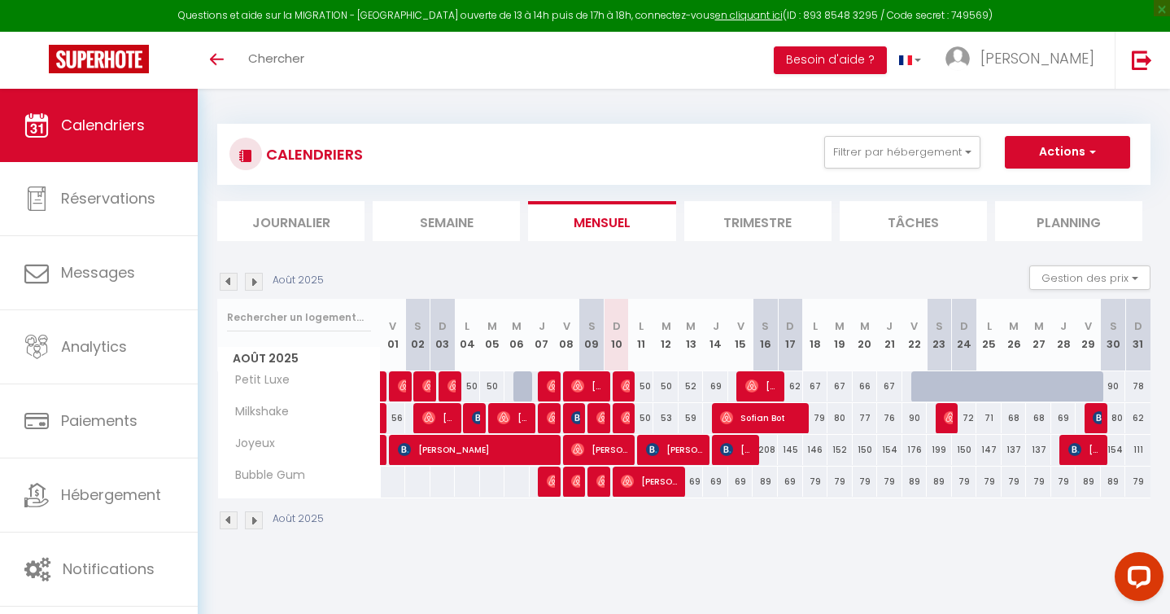
click at [253, 518] on img at bounding box center [254, 520] width 18 height 18
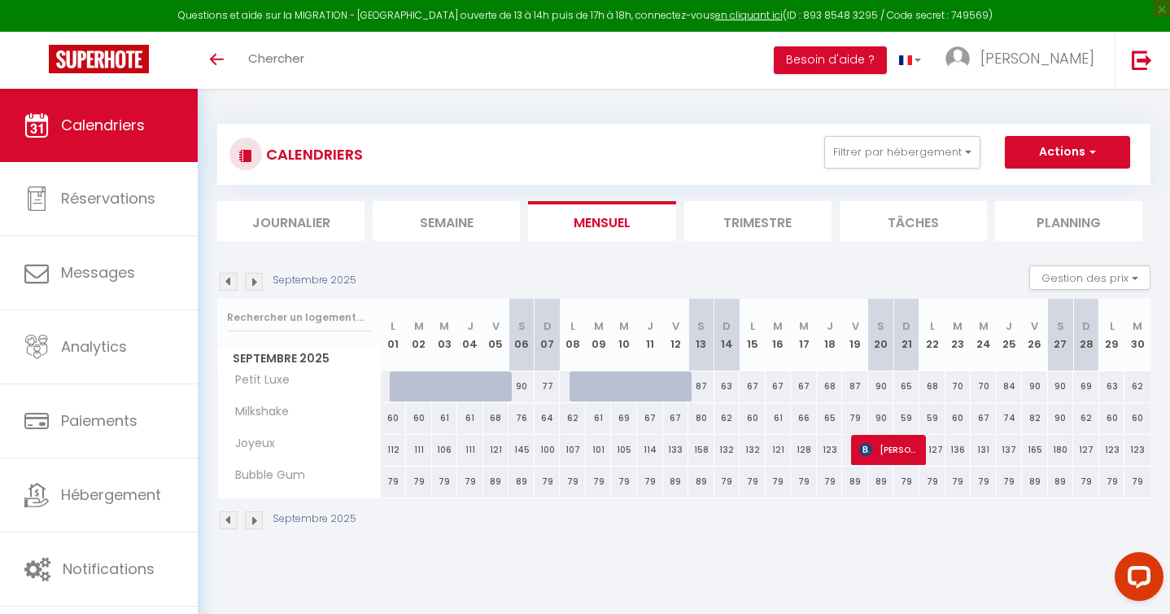
click at [228, 518] on img at bounding box center [229, 520] width 18 height 18
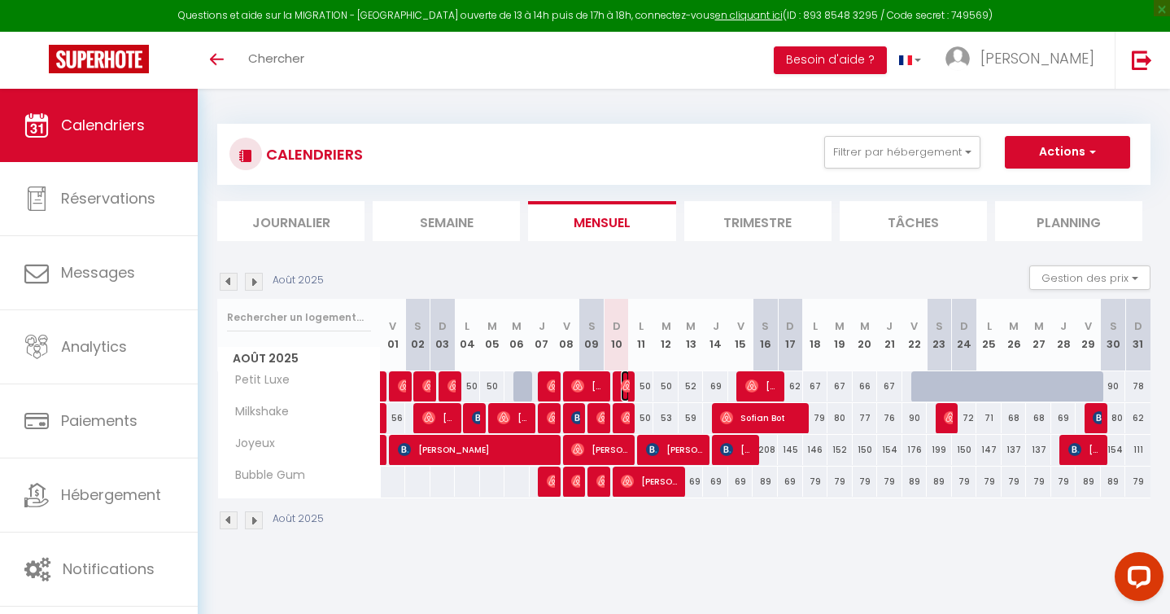
click at [627, 386] on img at bounding box center [627, 385] width 13 height 13
select select "OK"
select select "0"
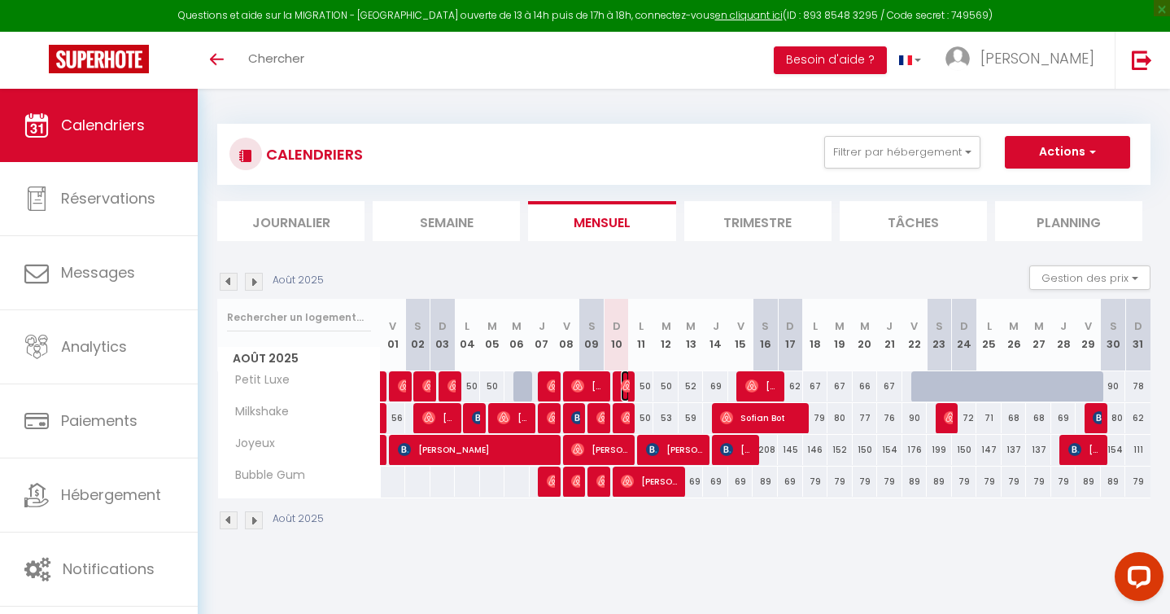
select select "1"
select select
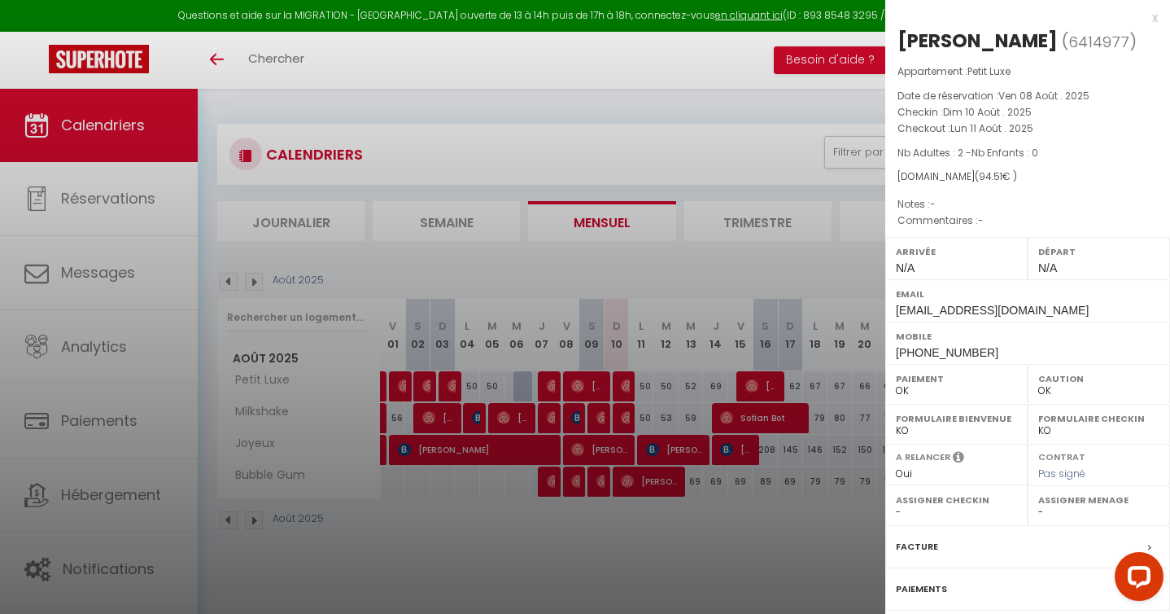
click at [596, 548] on div at bounding box center [585, 307] width 1170 height 614
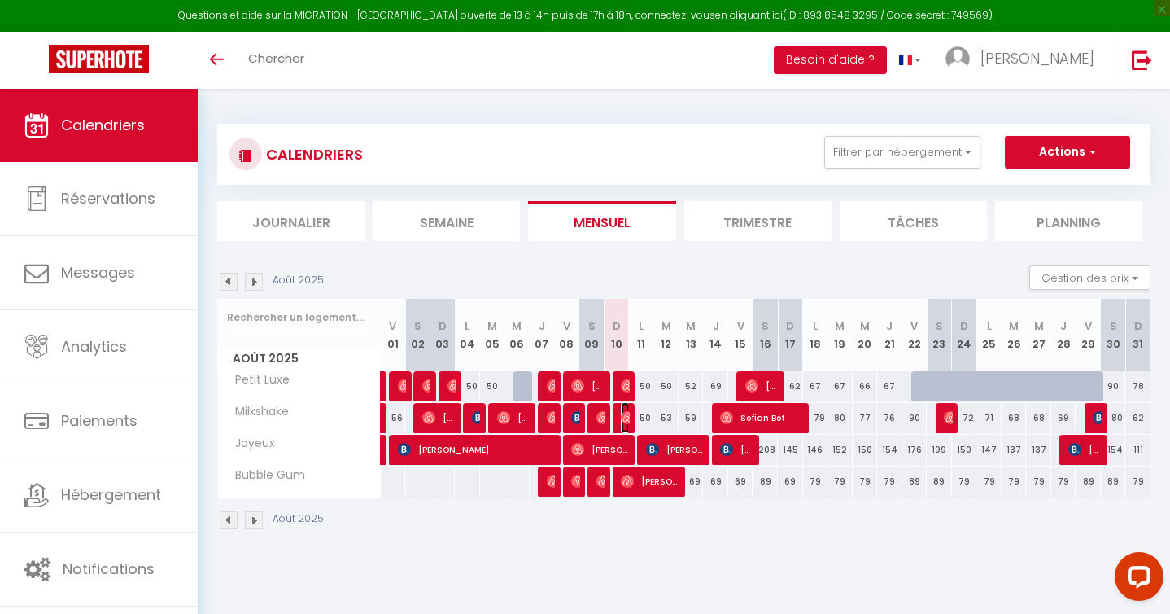
click at [625, 413] on img at bounding box center [627, 417] width 13 height 13
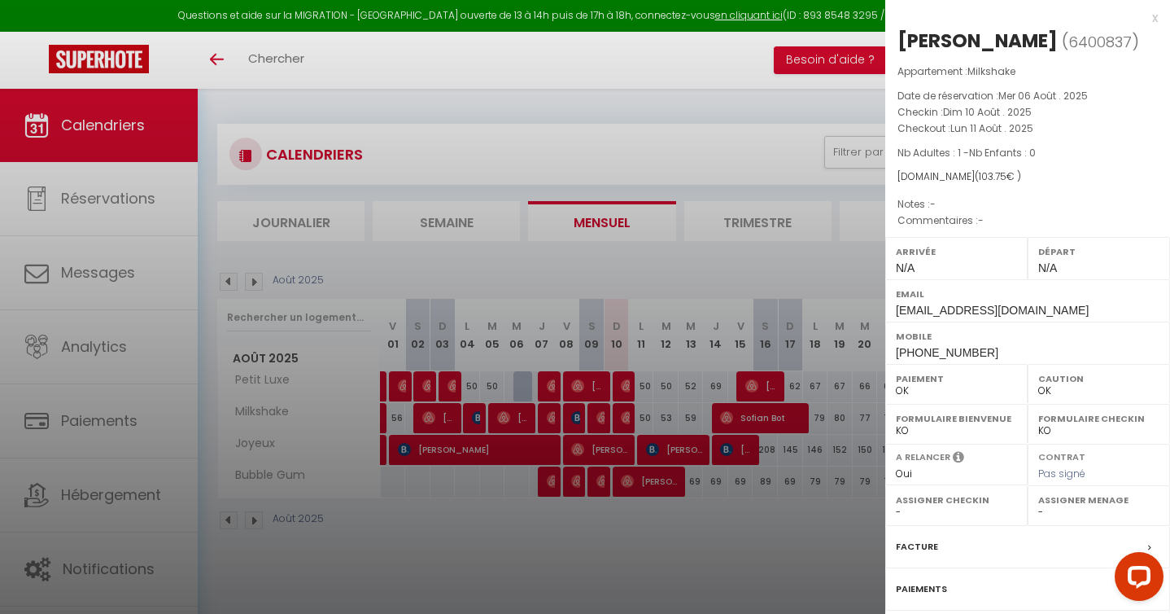
click at [626, 511] on div at bounding box center [585, 307] width 1170 height 614
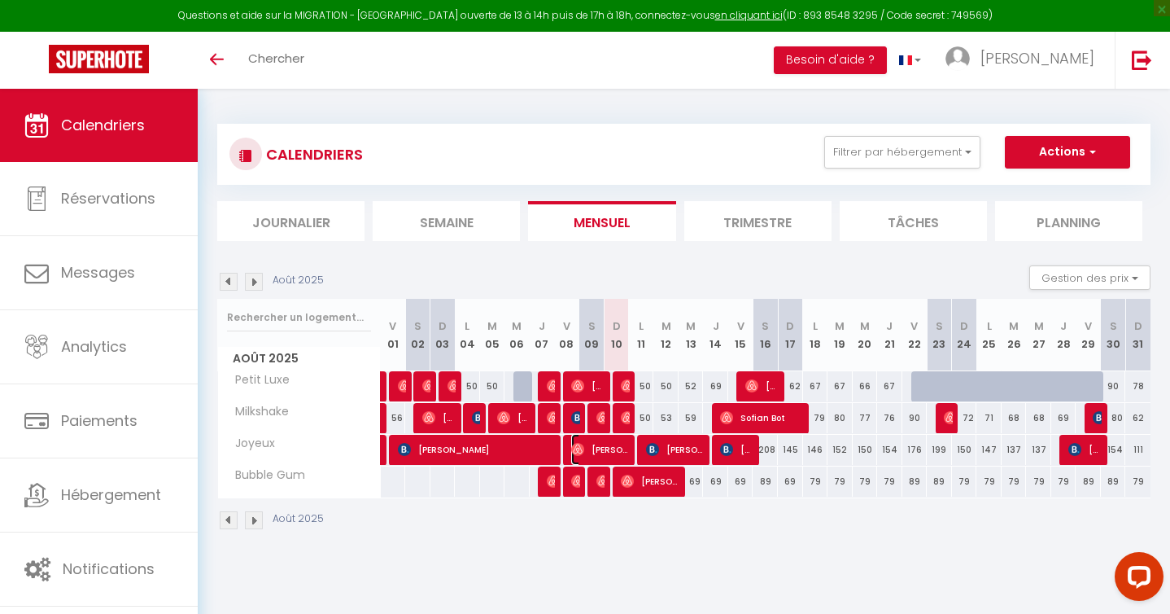
click at [618, 445] on span "[PERSON_NAME] [PERSON_NAME]" at bounding box center [600, 449] width 59 height 31
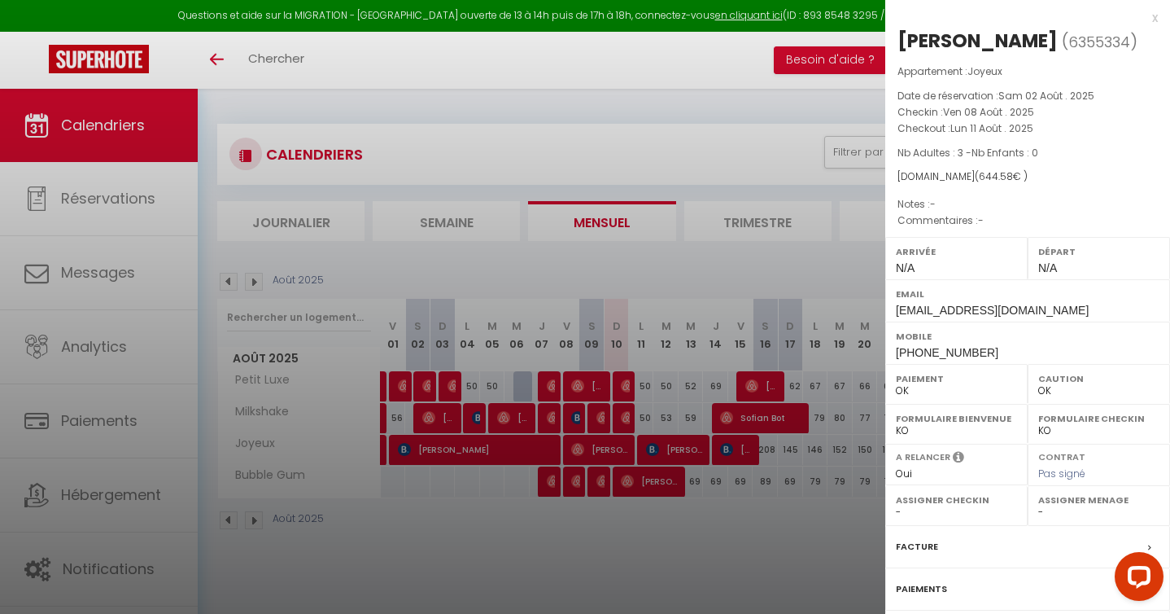
click at [620, 544] on div at bounding box center [585, 307] width 1170 height 614
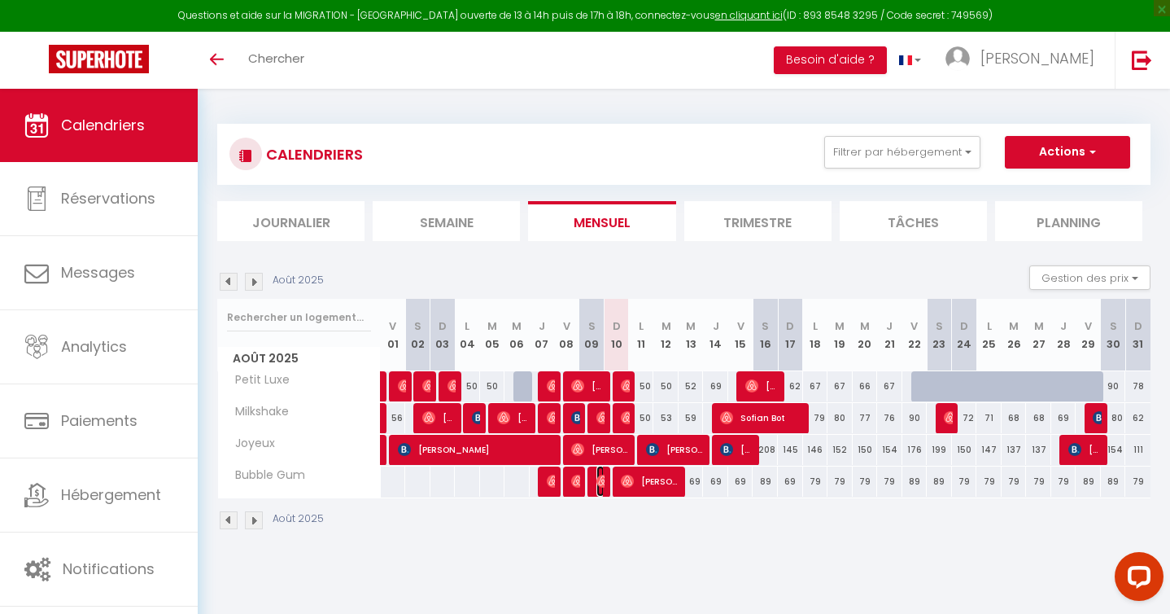
click at [603, 483] on img at bounding box center [603, 480] width 13 height 13
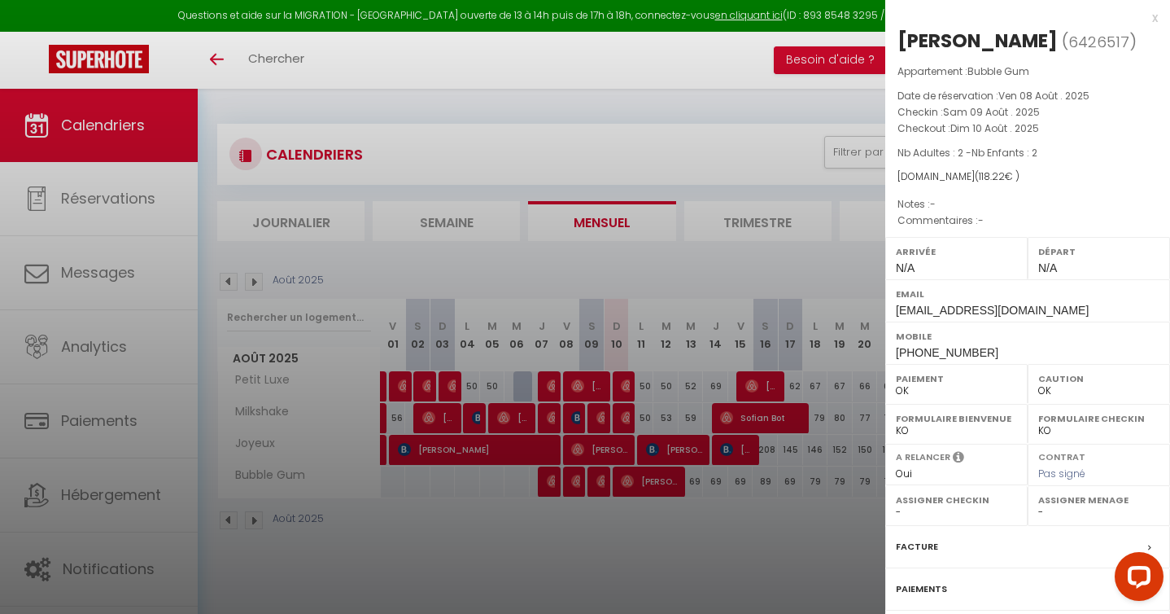
click at [605, 546] on div at bounding box center [585, 307] width 1170 height 614
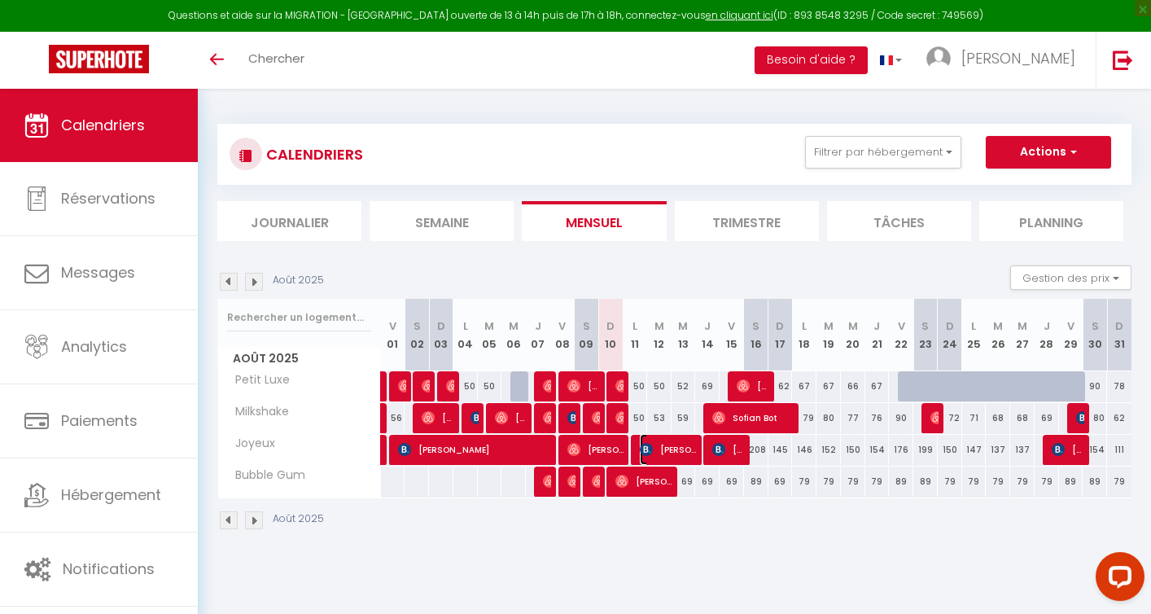
click at [655, 449] on span "[PERSON_NAME]" at bounding box center [668, 449] width 57 height 31
select select "OK"
select select "KO"
select select "0"
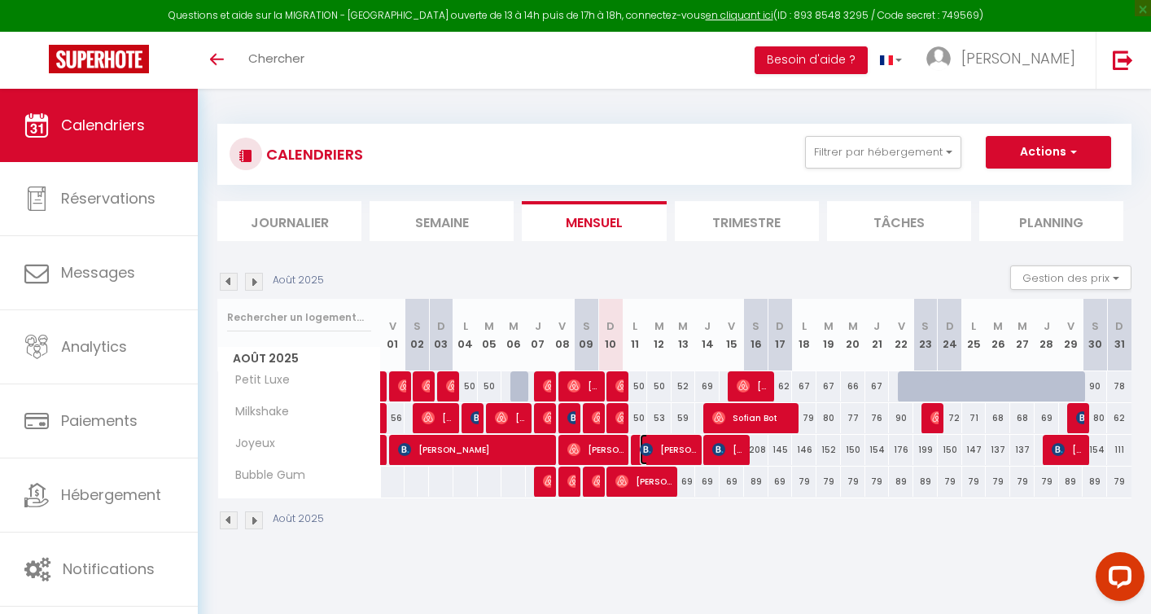
select select "1"
select select
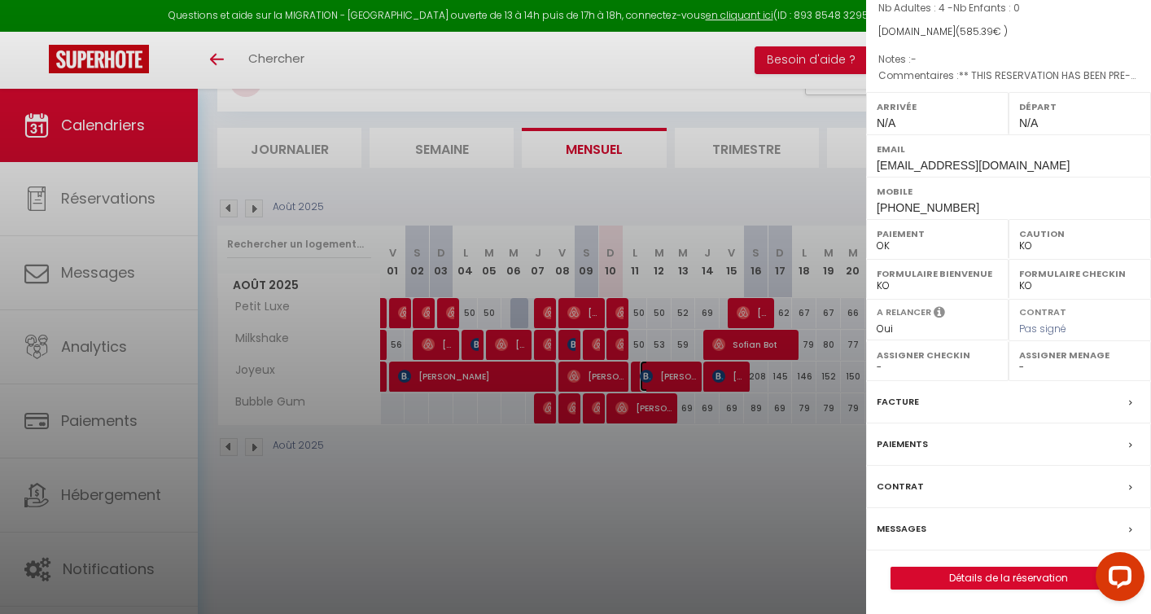
scroll to position [89, 0]
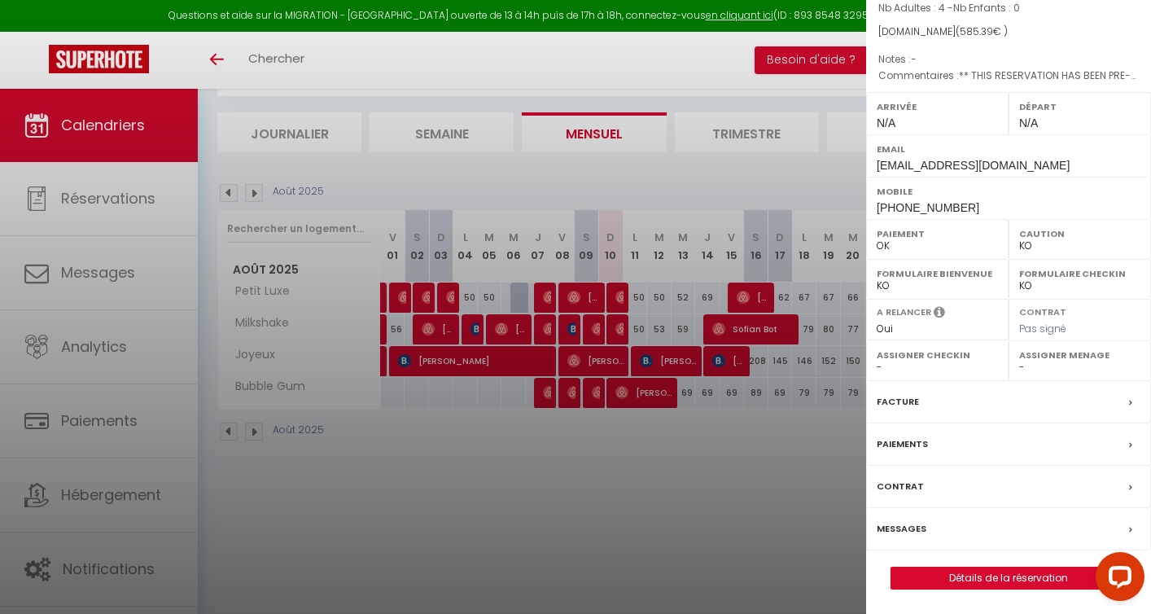
click at [915, 528] on label "Messages" at bounding box center [901, 528] width 50 height 17
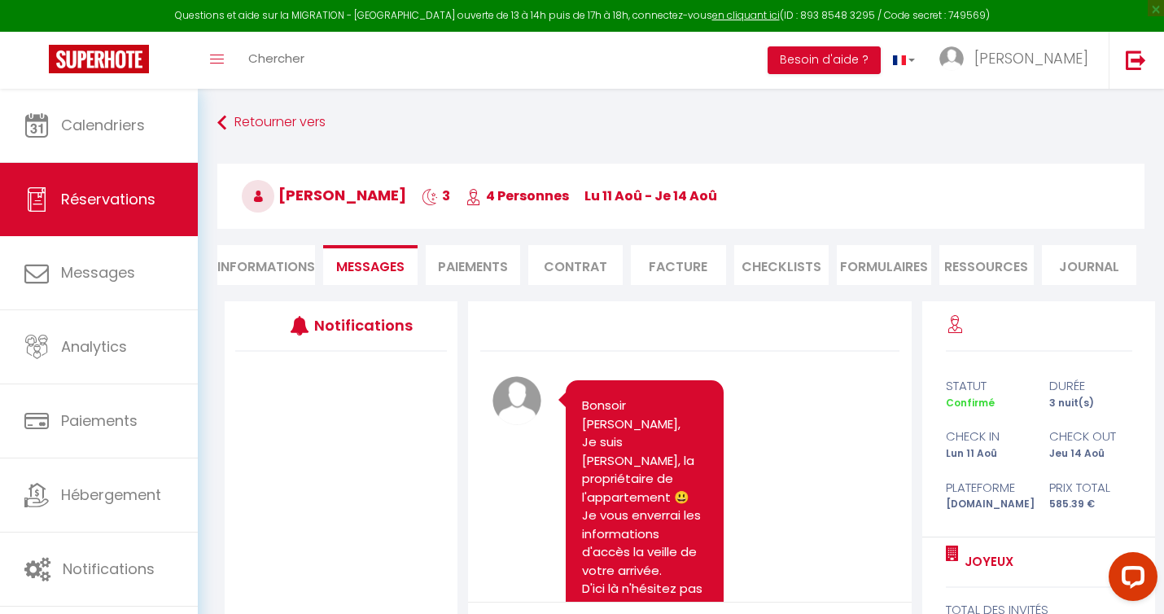
scroll to position [528, 0]
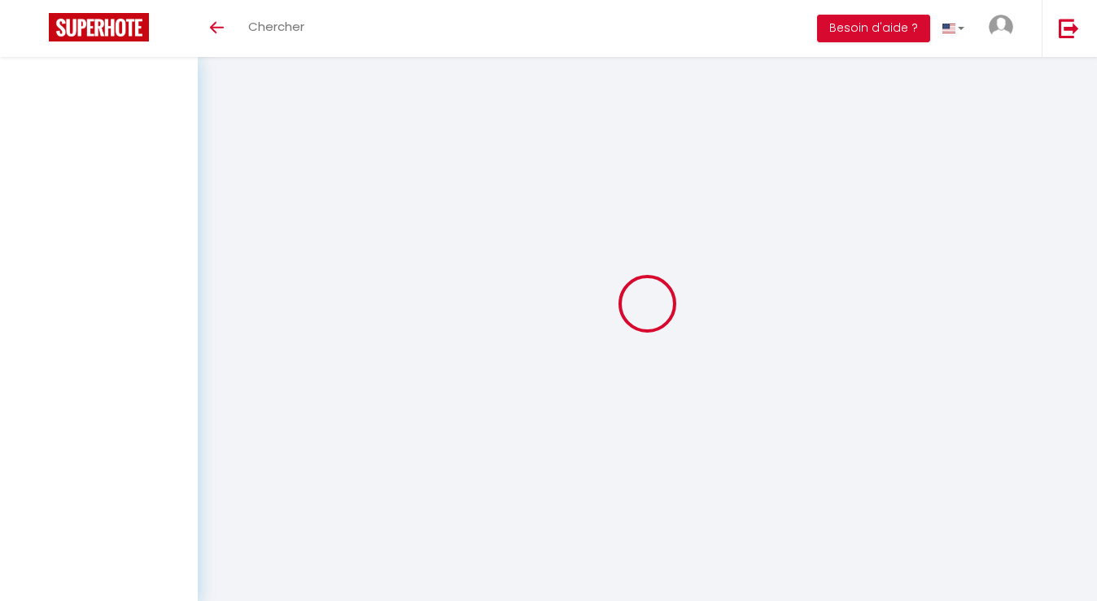
select select
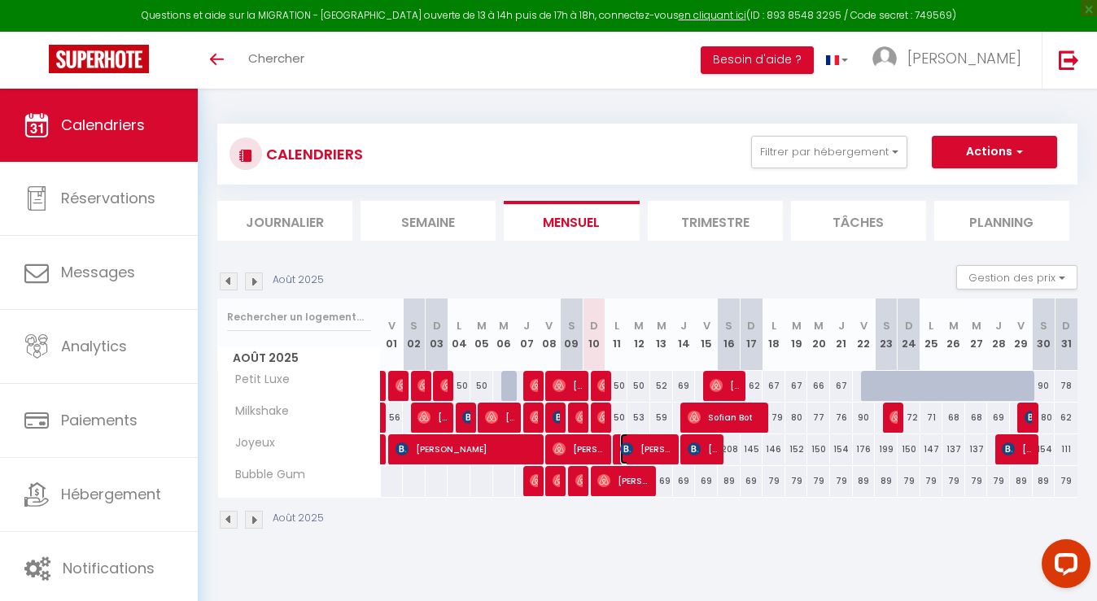
click at [646, 447] on span "[PERSON_NAME]" at bounding box center [646, 449] width 53 height 31
select select "OK"
select select "KO"
select select "0"
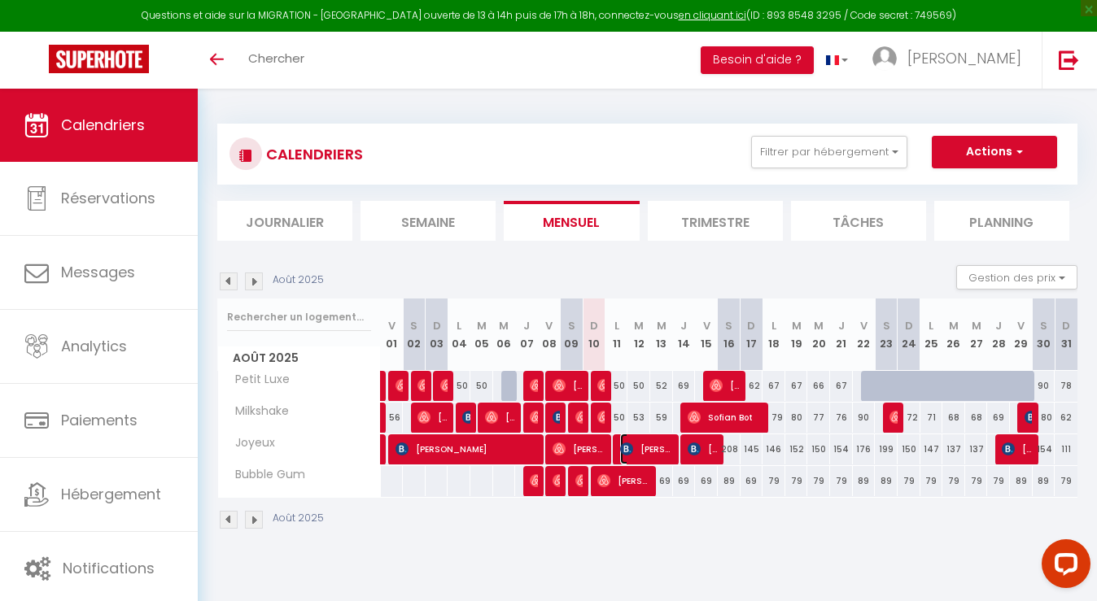
select select "1"
select select
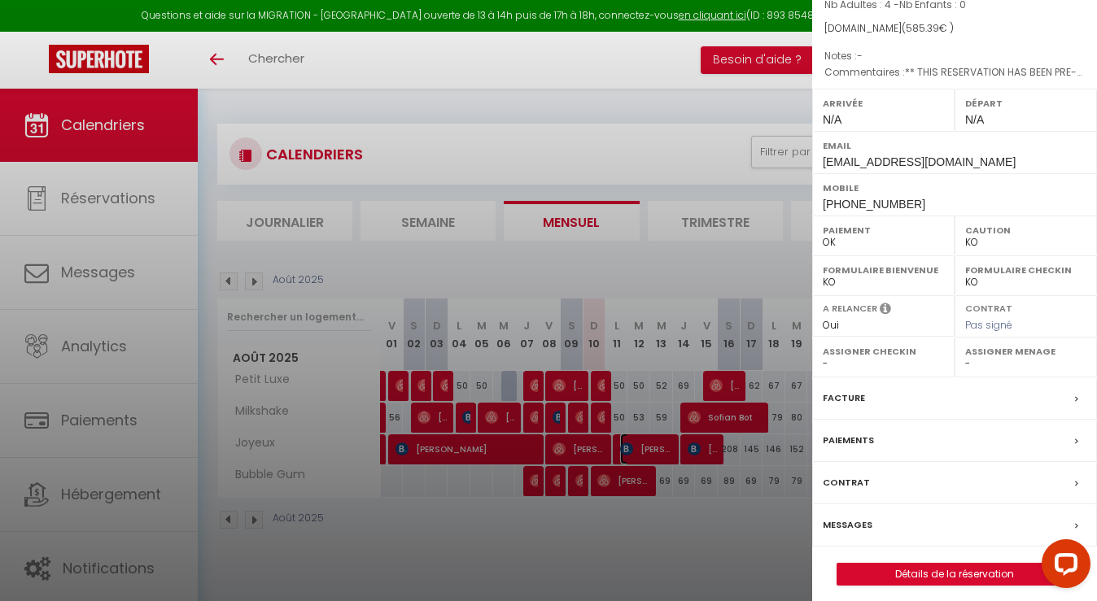
scroll to position [157, 0]
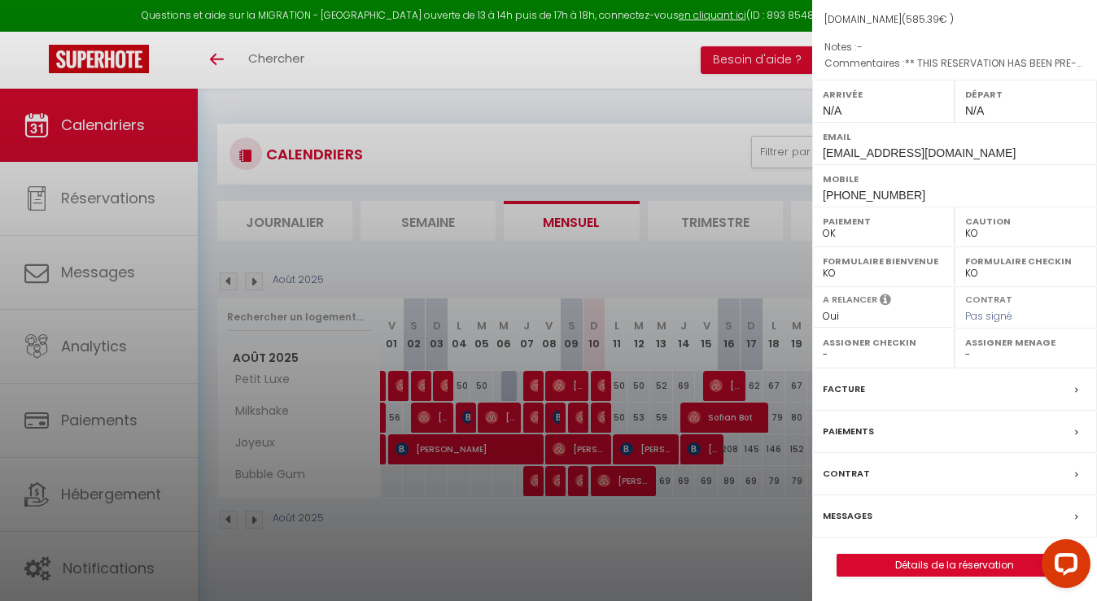
click at [989, 318] on span "Pas signé" at bounding box center [988, 316] width 47 height 14
click at [677, 554] on div at bounding box center [548, 300] width 1097 height 601
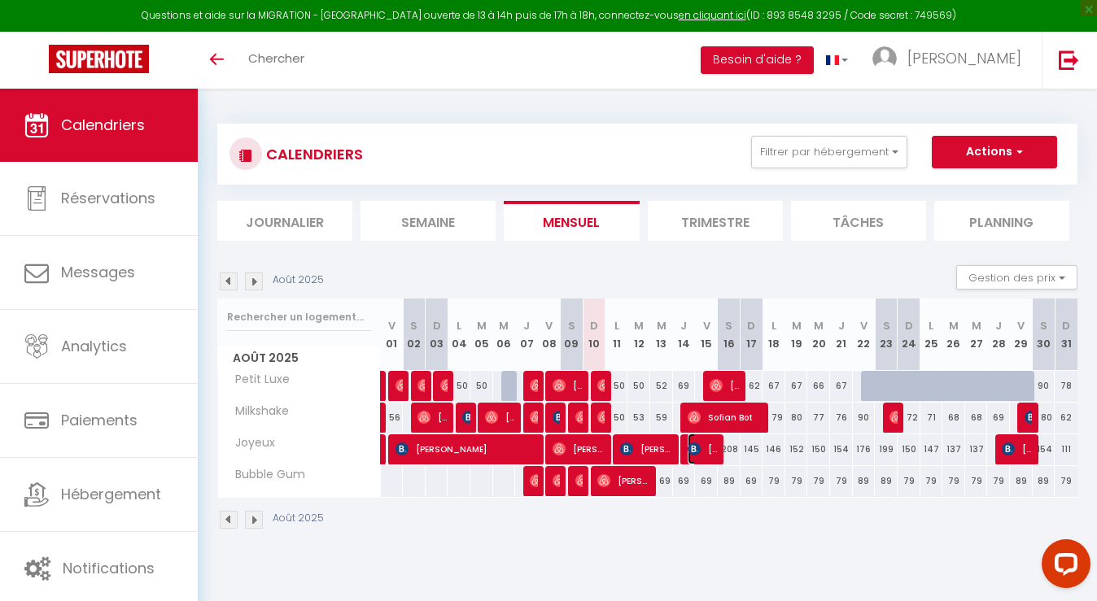
click at [701, 453] on span "[PERSON_NAME]" at bounding box center [703, 449] width 30 height 31
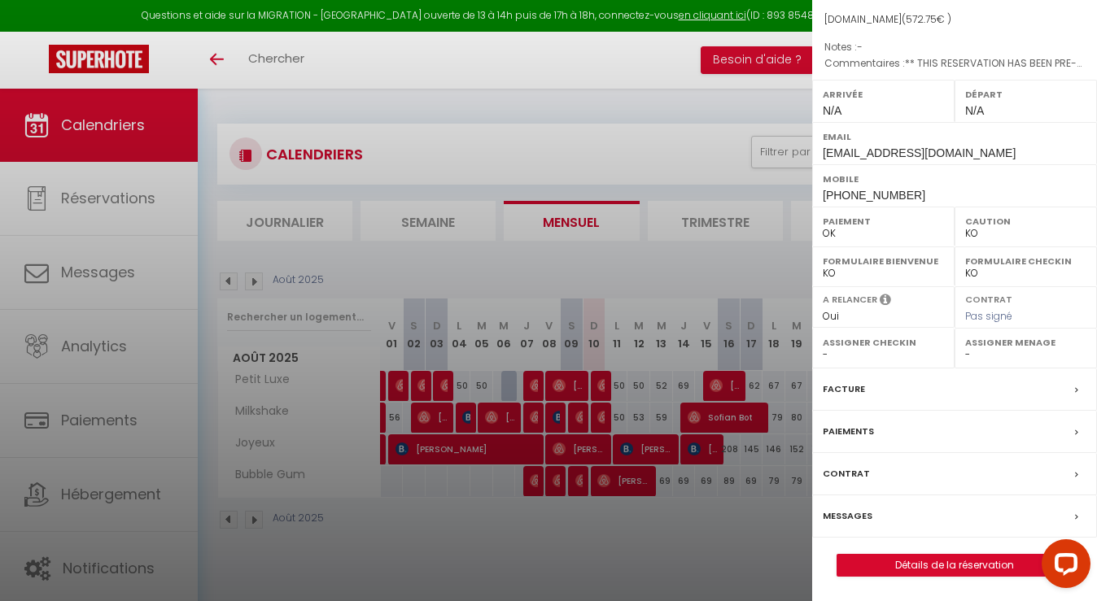
click at [698, 545] on div at bounding box center [548, 300] width 1097 height 601
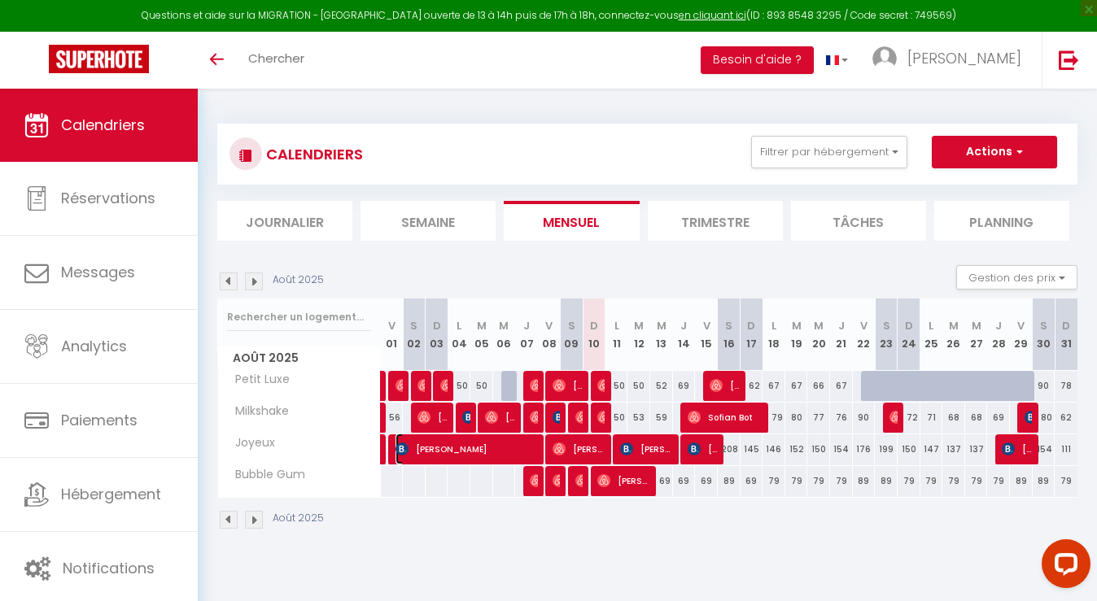
click at [465, 448] on span "[PERSON_NAME]" at bounding box center [467, 449] width 144 height 31
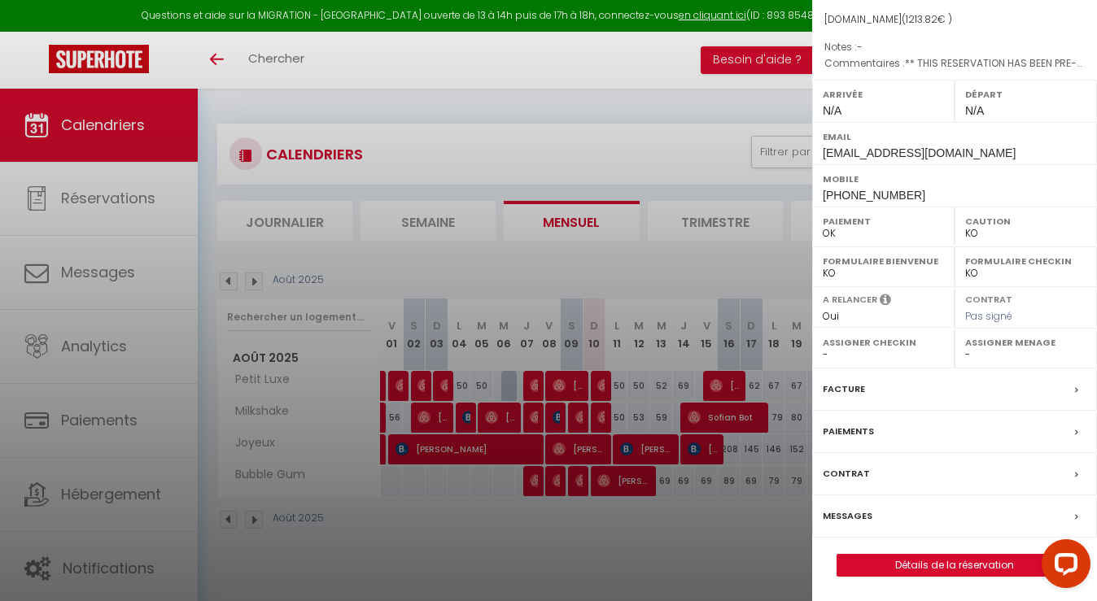
click at [666, 529] on div at bounding box center [548, 300] width 1097 height 601
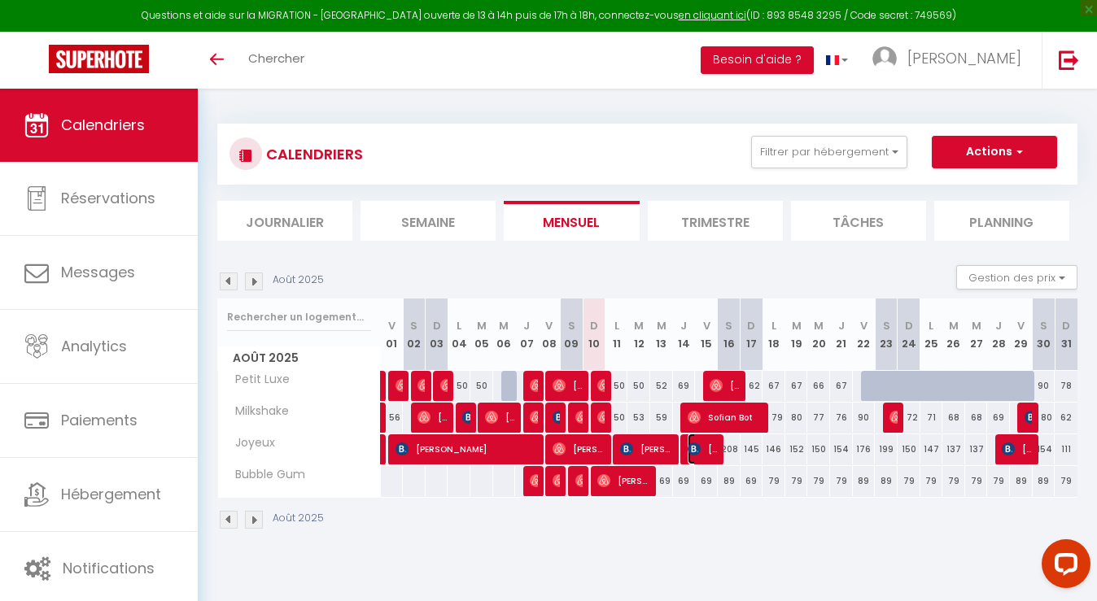
click at [714, 448] on span "[PERSON_NAME]" at bounding box center [703, 449] width 30 height 31
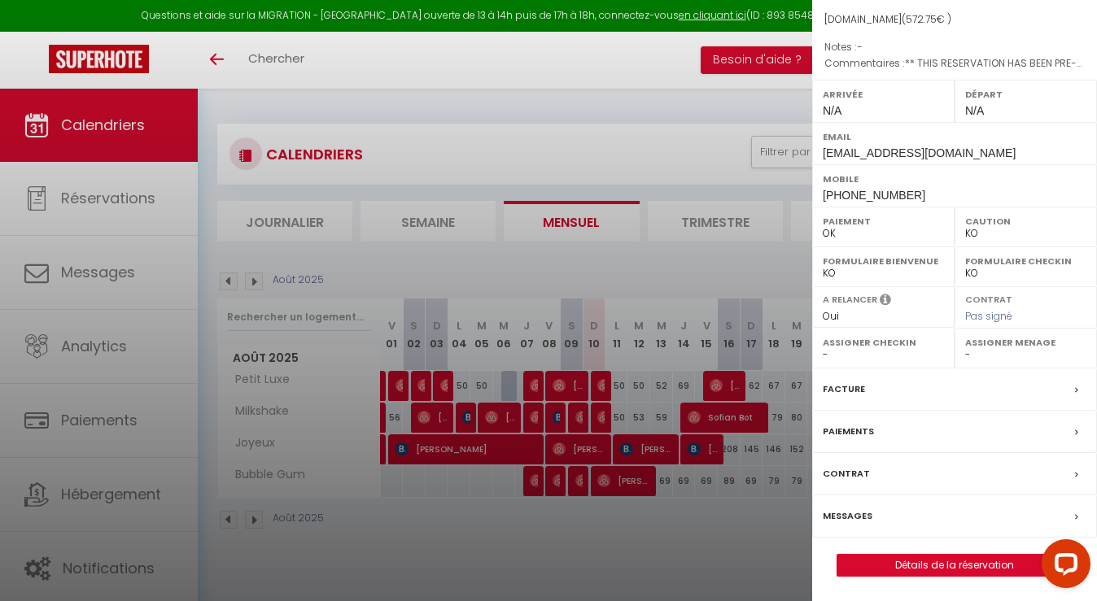
click at [736, 549] on div at bounding box center [548, 300] width 1097 height 601
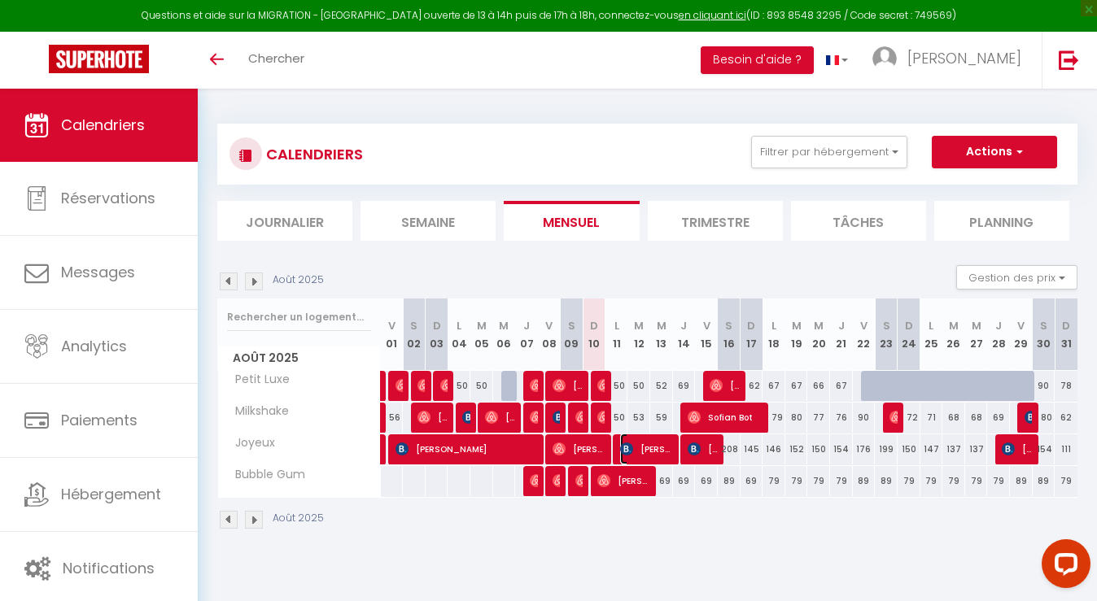
click at [651, 449] on span "[PERSON_NAME]" at bounding box center [646, 449] width 53 height 31
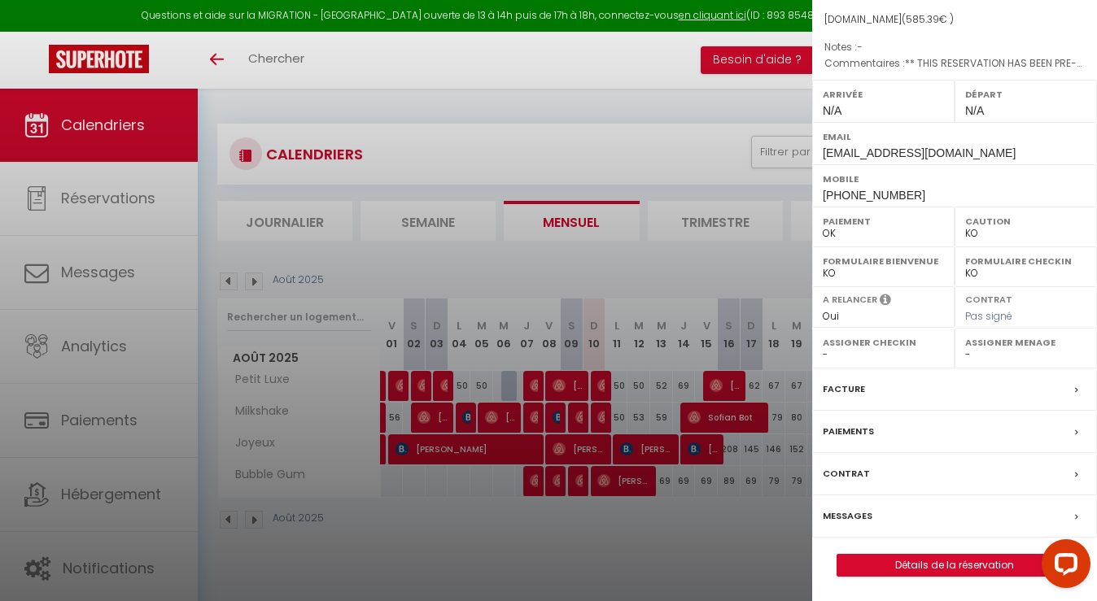
click at [745, 540] on div at bounding box center [548, 300] width 1097 height 601
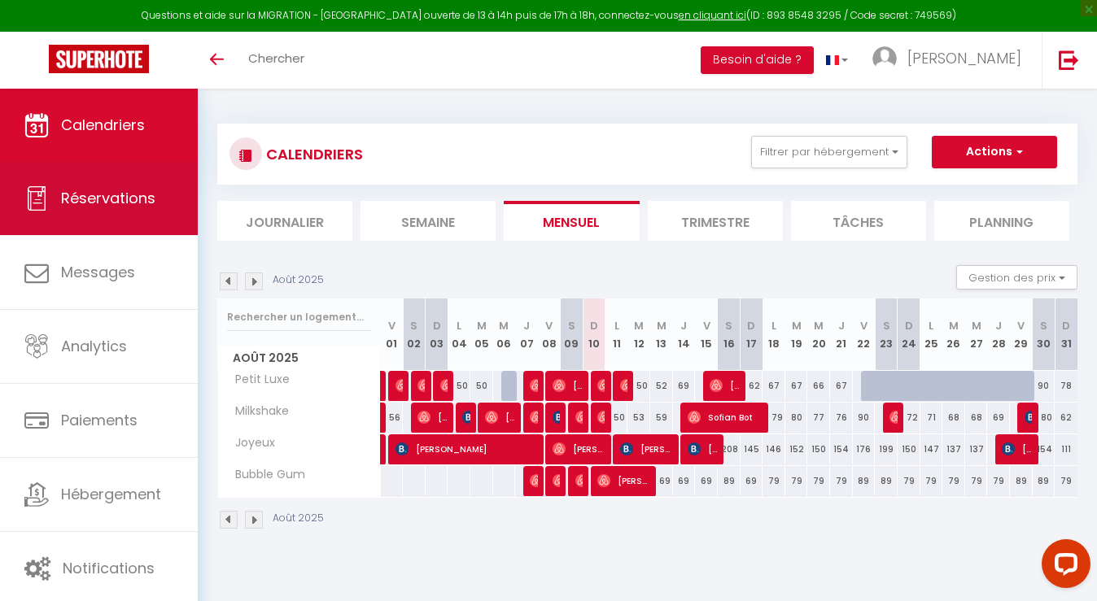
click at [117, 201] on span "Réservations" at bounding box center [108, 198] width 94 height 20
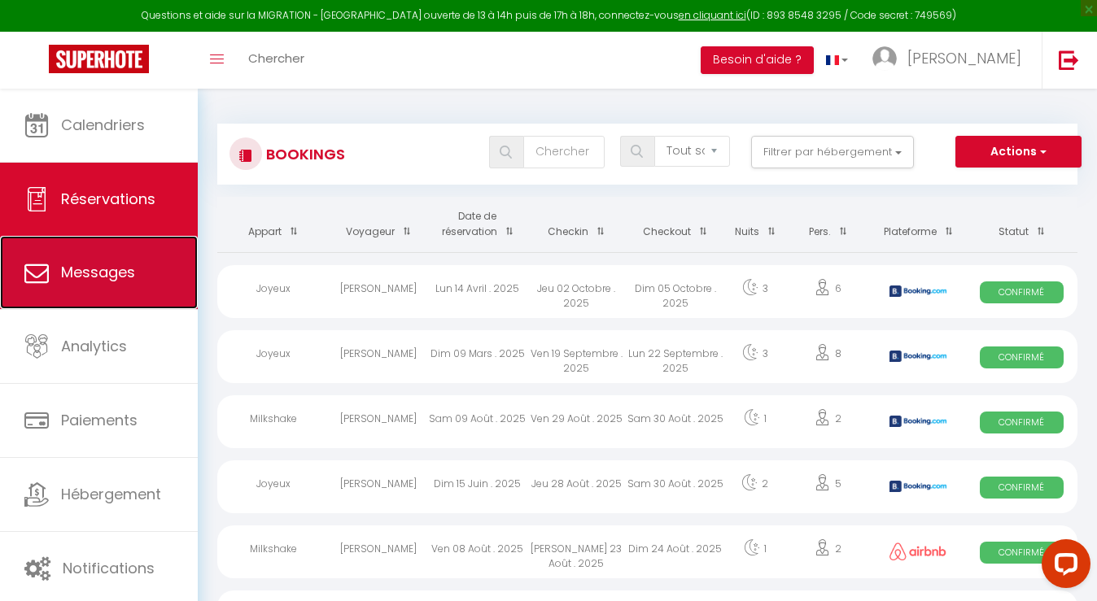
click at [103, 278] on span "Messages" at bounding box center [98, 272] width 74 height 20
select select "message"
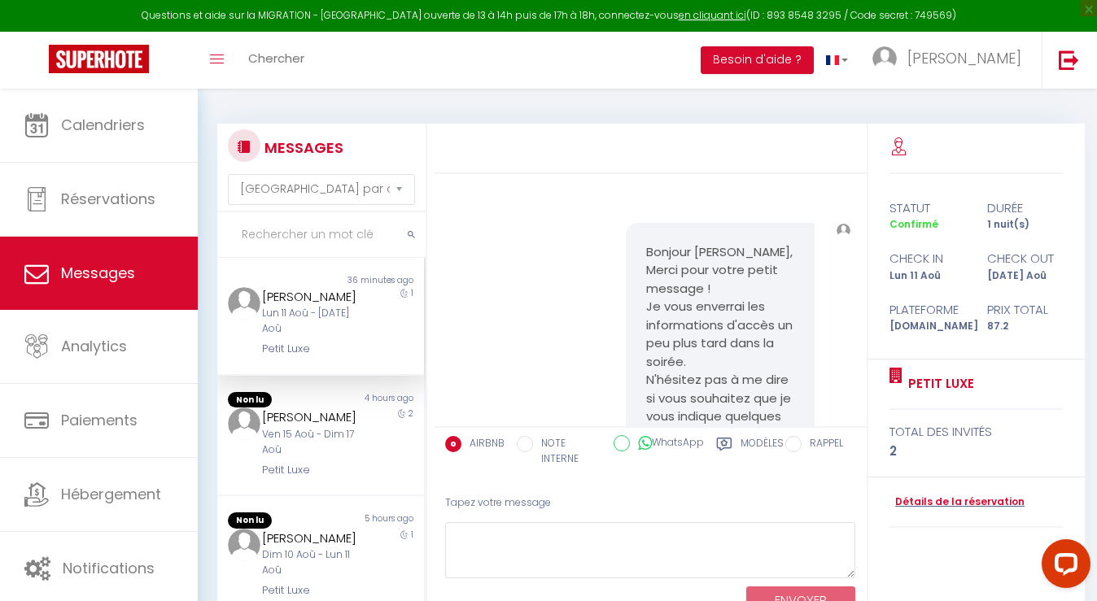
scroll to position [352, 0]
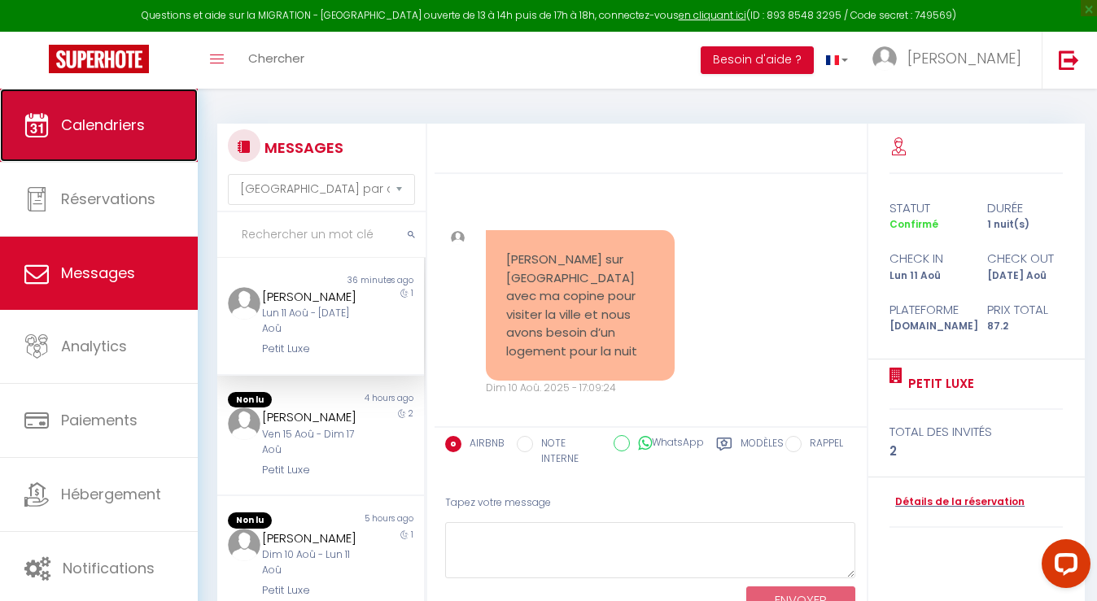
click at [116, 132] on span "Calendriers" at bounding box center [103, 125] width 84 height 20
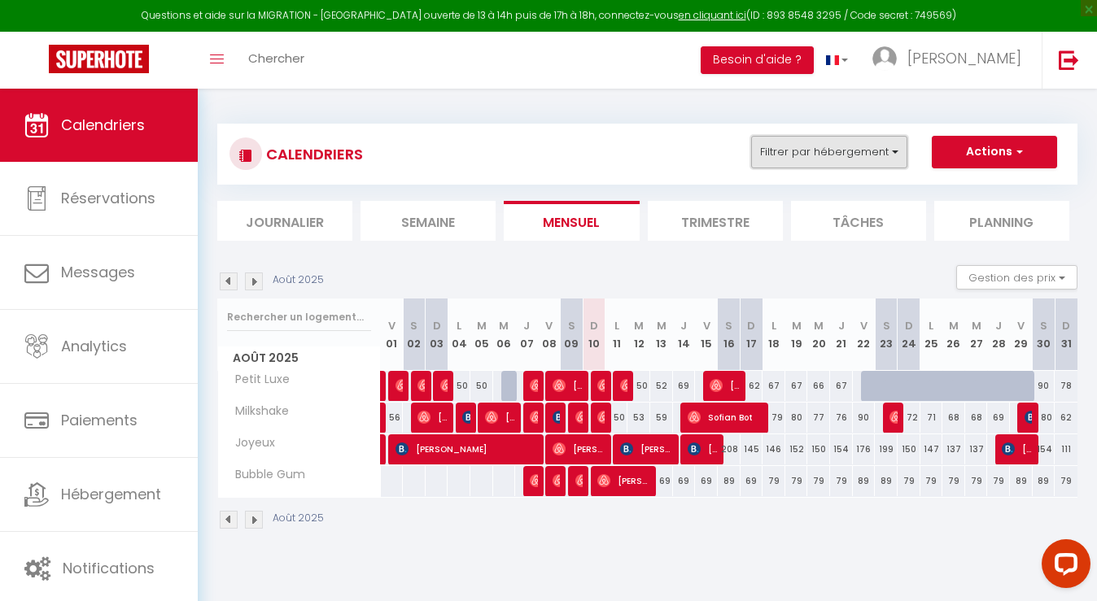
click at [890, 154] on button "Filtrer par hébergement" at bounding box center [829, 152] width 156 height 33
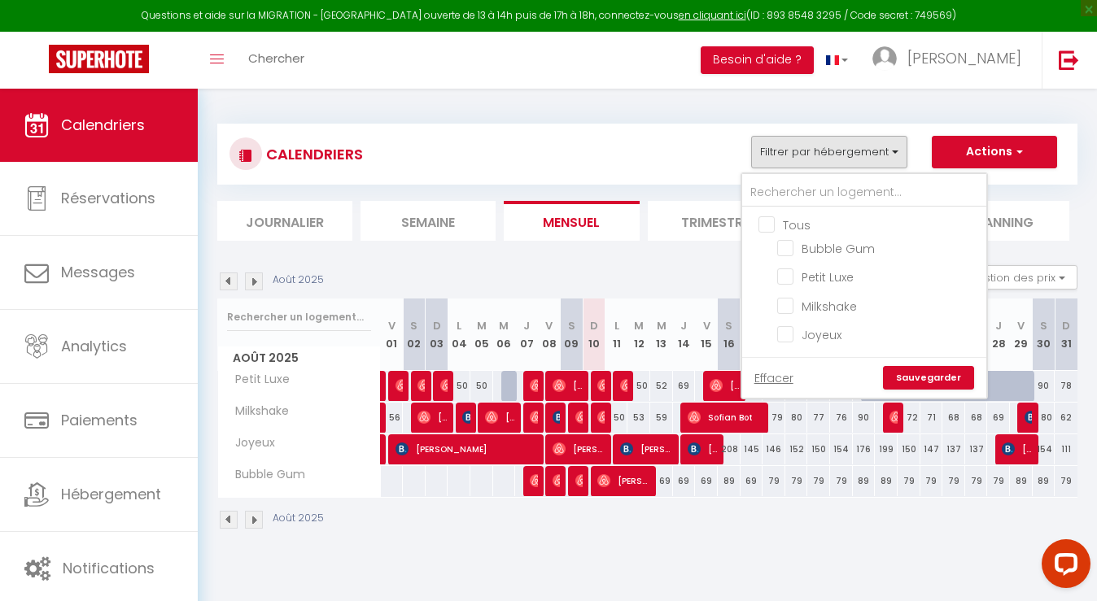
click at [662, 142] on div "CALENDRIERS Filtrer par hébergement Tous Bubble Gum Petit Luxe Milkshake Joyeux…" at bounding box center [647, 154] width 836 height 37
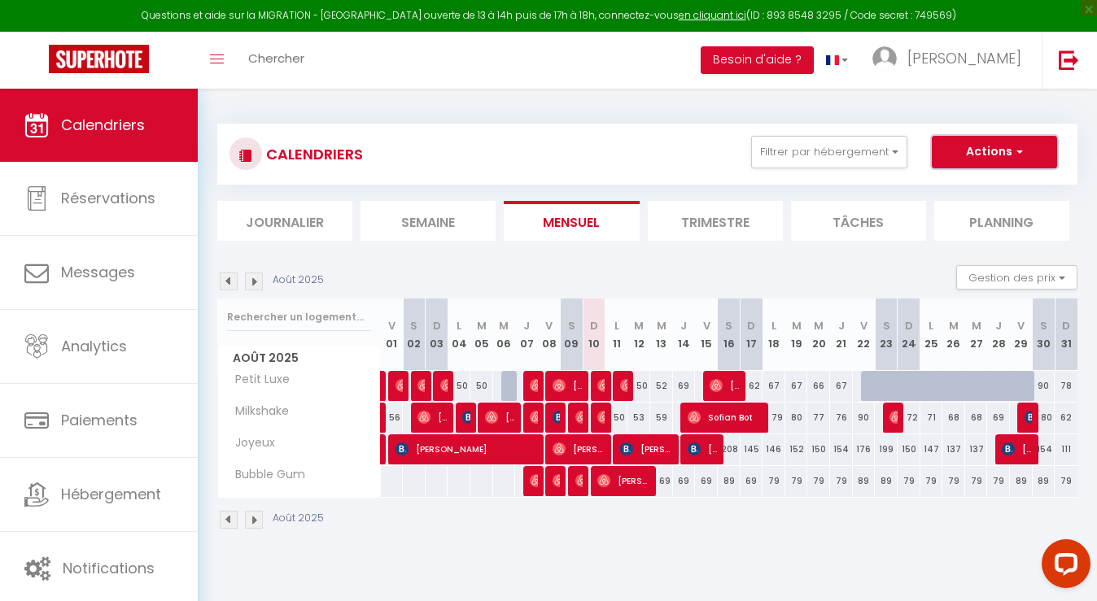
click at [1004, 153] on button "Actions" at bounding box center [994, 152] width 125 height 33
click at [610, 112] on div "CALENDRIERS Filtrer par hébergement Tous Bubble Gum Petit Luxe Milkshake Joyeux…" at bounding box center [647, 327] width 860 height 438
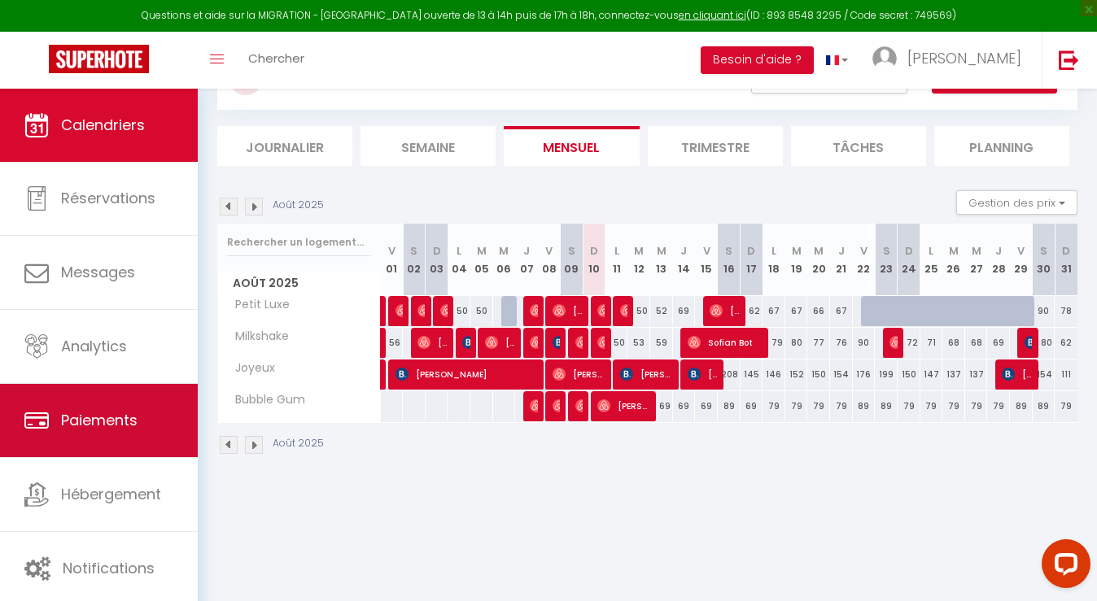
scroll to position [89, 0]
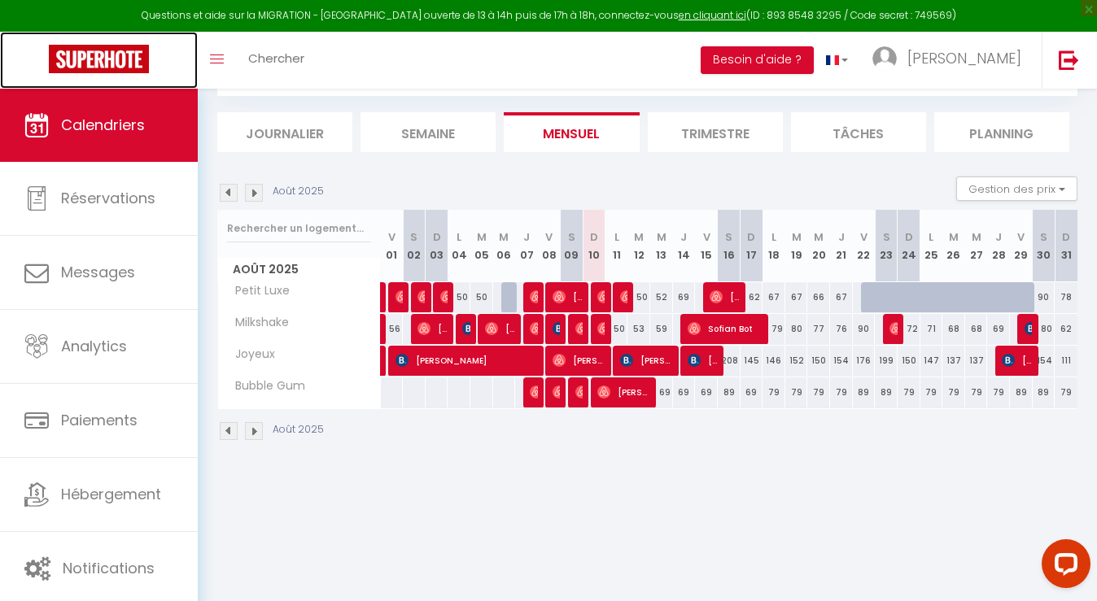
click at [103, 56] on img at bounding box center [99, 59] width 100 height 28
click at [797, 52] on button "Besoin d'aide ?" at bounding box center [757, 60] width 113 height 28
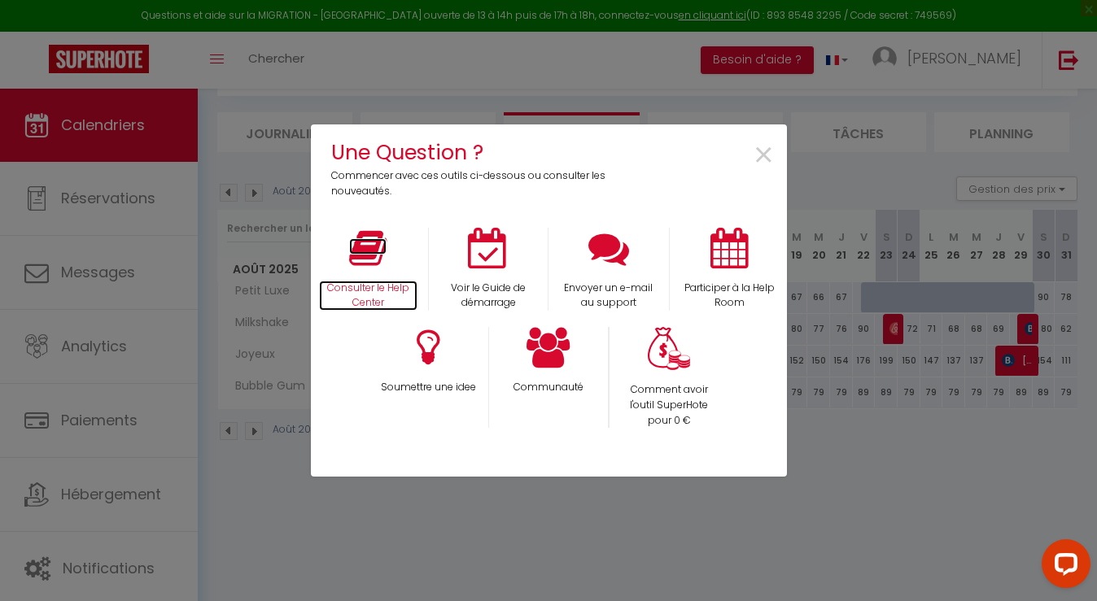
click at [372, 285] on p "Consulter le Help Center" at bounding box center [368, 296] width 99 height 31
click at [765, 147] on span "×" at bounding box center [764, 155] width 22 height 51
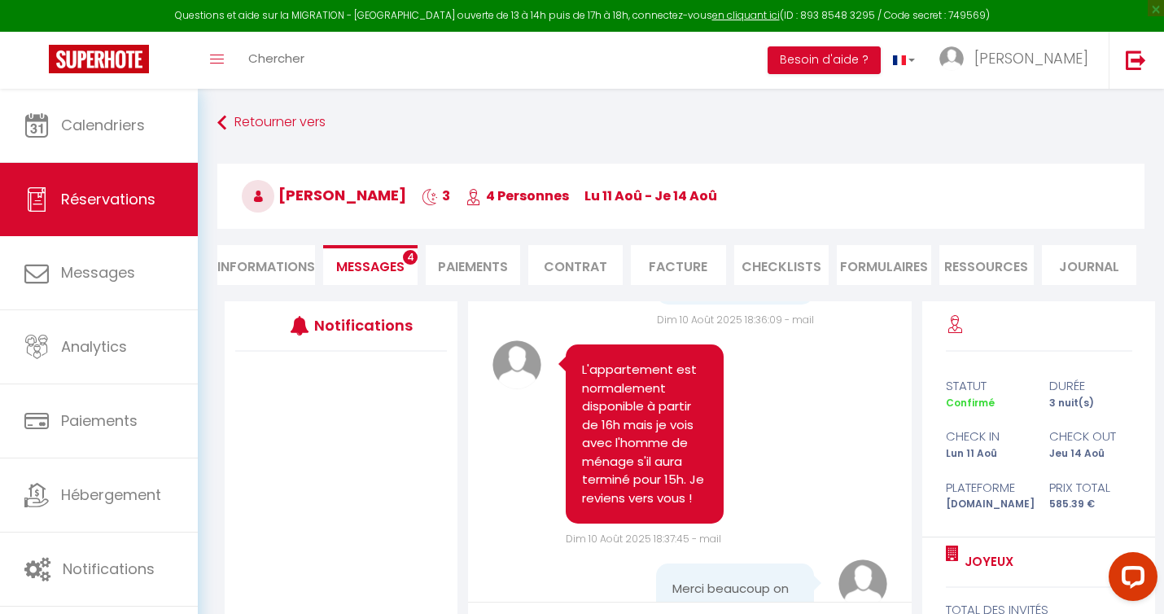
scroll to position [1696, 0]
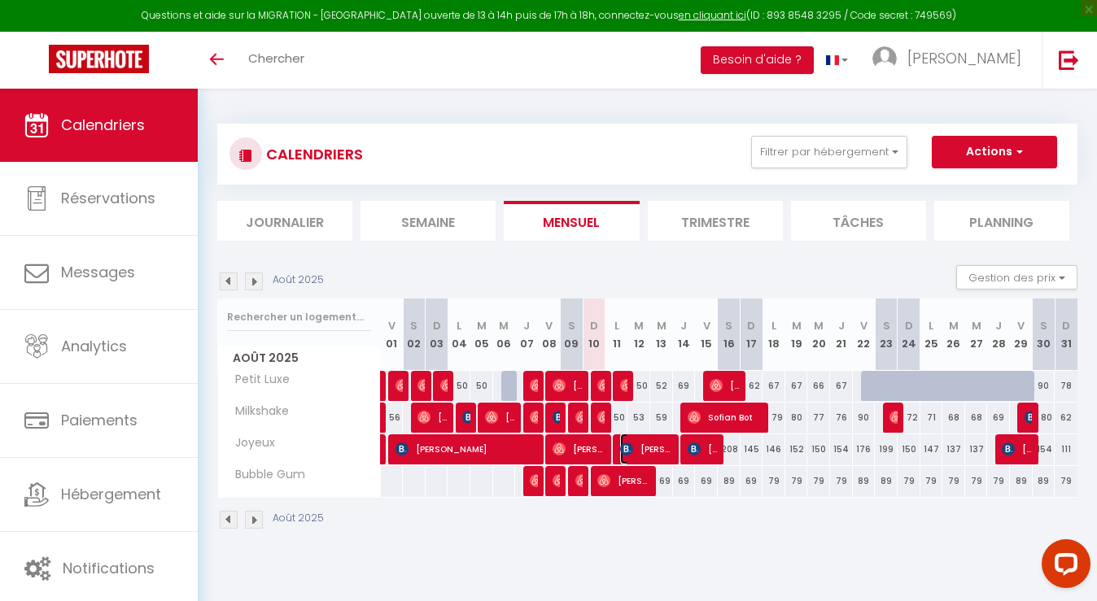
click at [646, 455] on span "[PERSON_NAME]" at bounding box center [646, 449] width 53 height 31
select select "OK"
select select "KO"
select select "0"
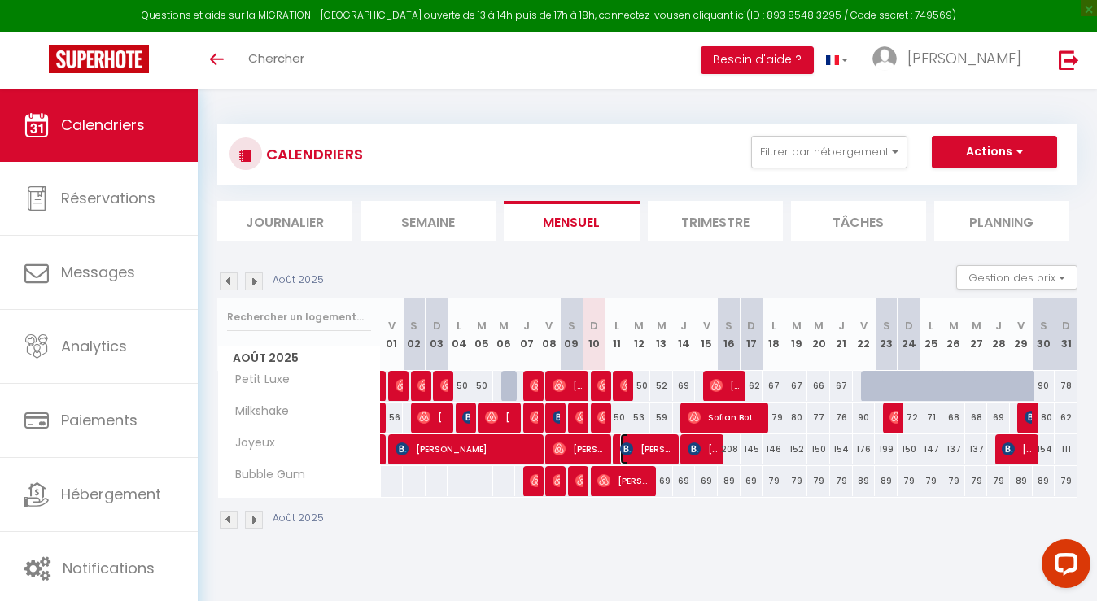
select select "1"
select select
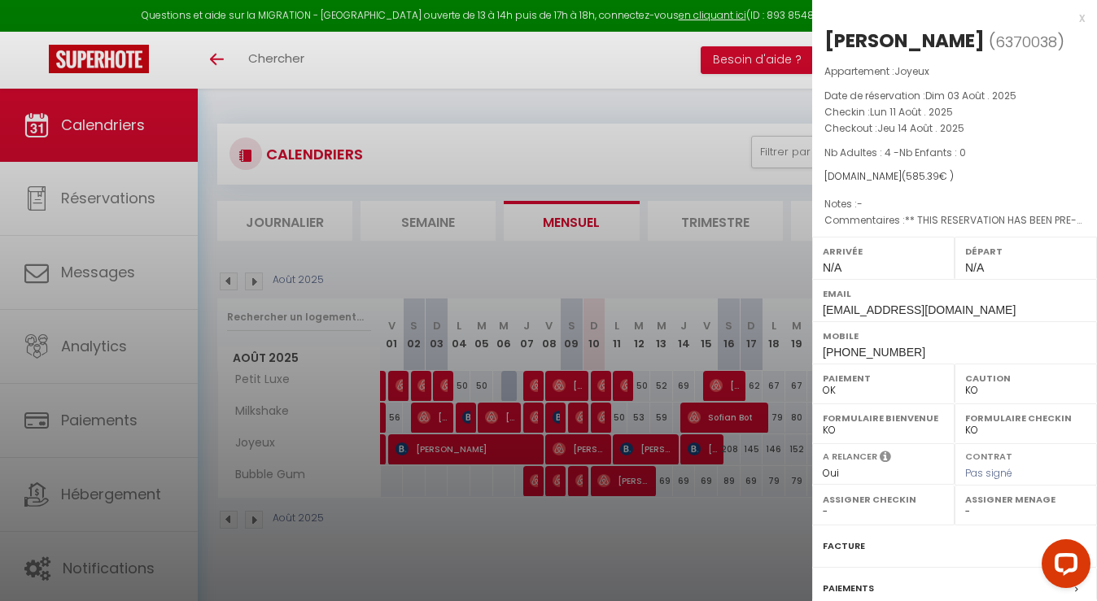
click at [645, 511] on div at bounding box center [548, 300] width 1097 height 601
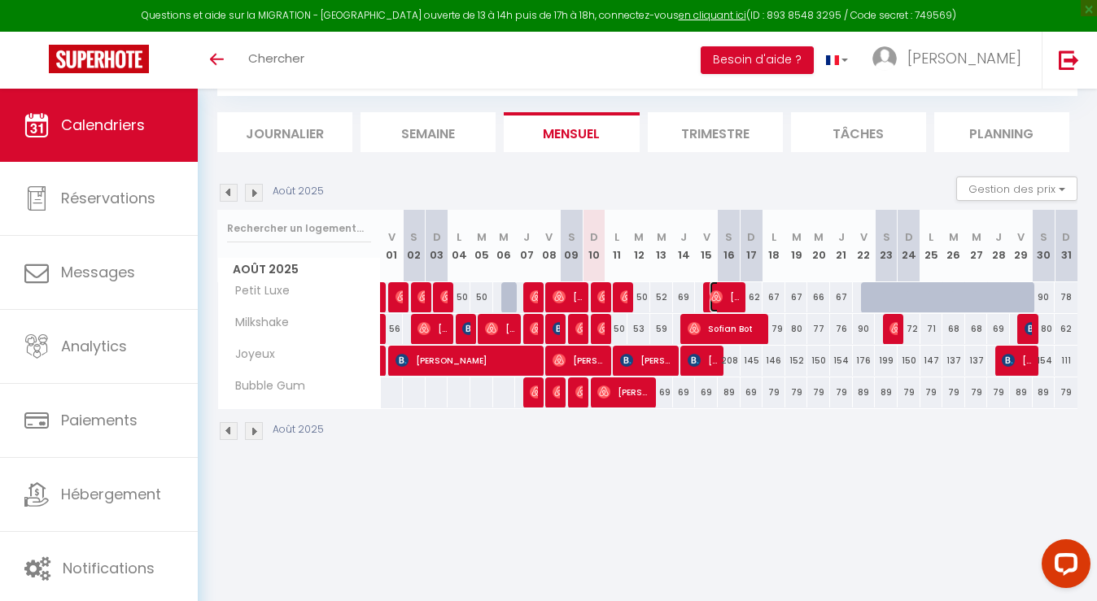
click at [729, 297] on span "[PERSON_NAME]" at bounding box center [725, 297] width 30 height 31
select select "OK"
select select "0"
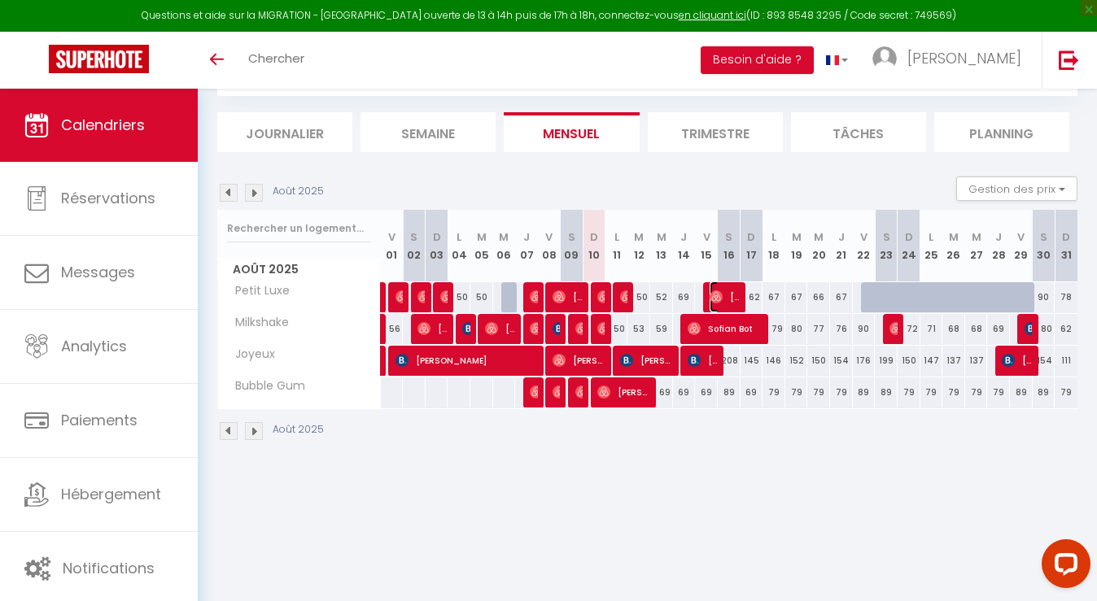
select select "1"
select select
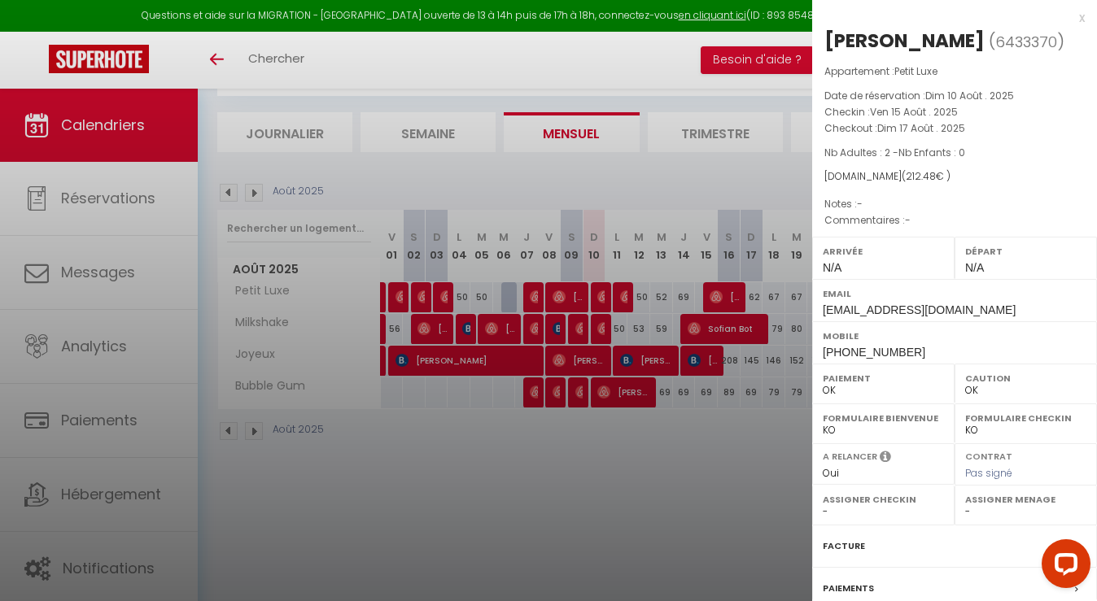
click at [719, 471] on div at bounding box center [548, 300] width 1097 height 601
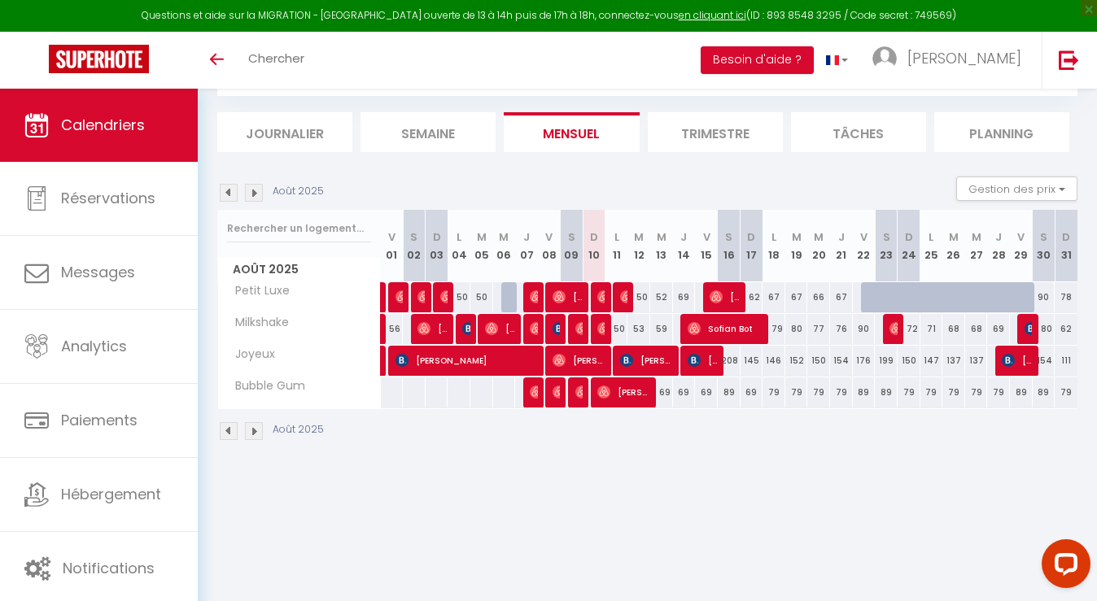
click at [898, 331] on div "72" at bounding box center [909, 329] width 23 height 30
type input "72"
type input "Dim 24 Août 2025"
type input "Lun 25 Août 2025"
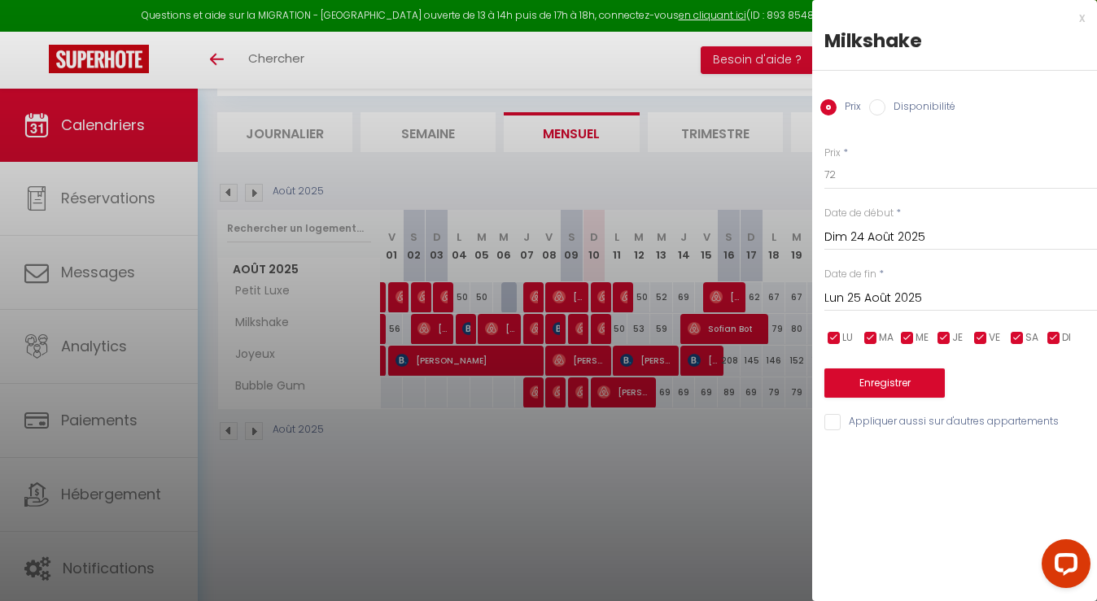
click at [764, 461] on div at bounding box center [548, 300] width 1097 height 601
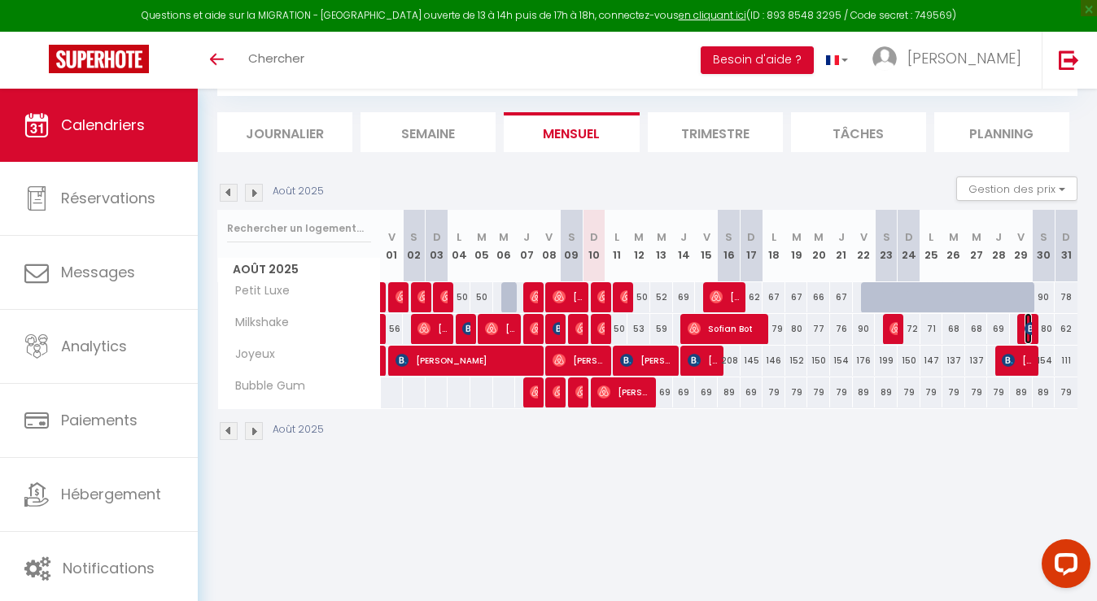
click at [1029, 324] on img at bounding box center [1031, 328] width 13 height 13
select select "KO"
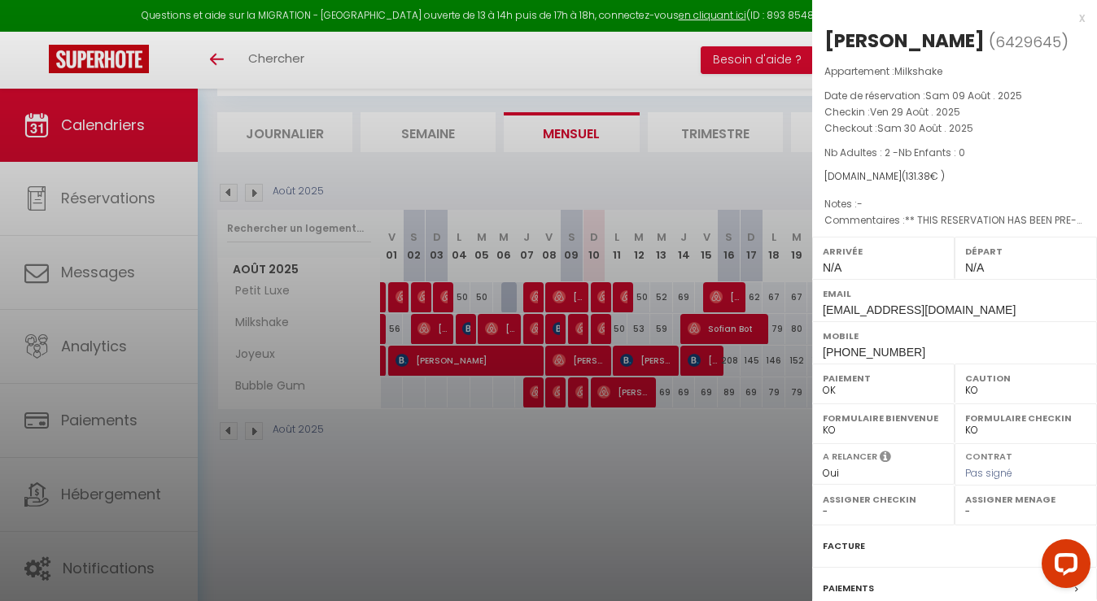
click at [706, 522] on div at bounding box center [548, 300] width 1097 height 601
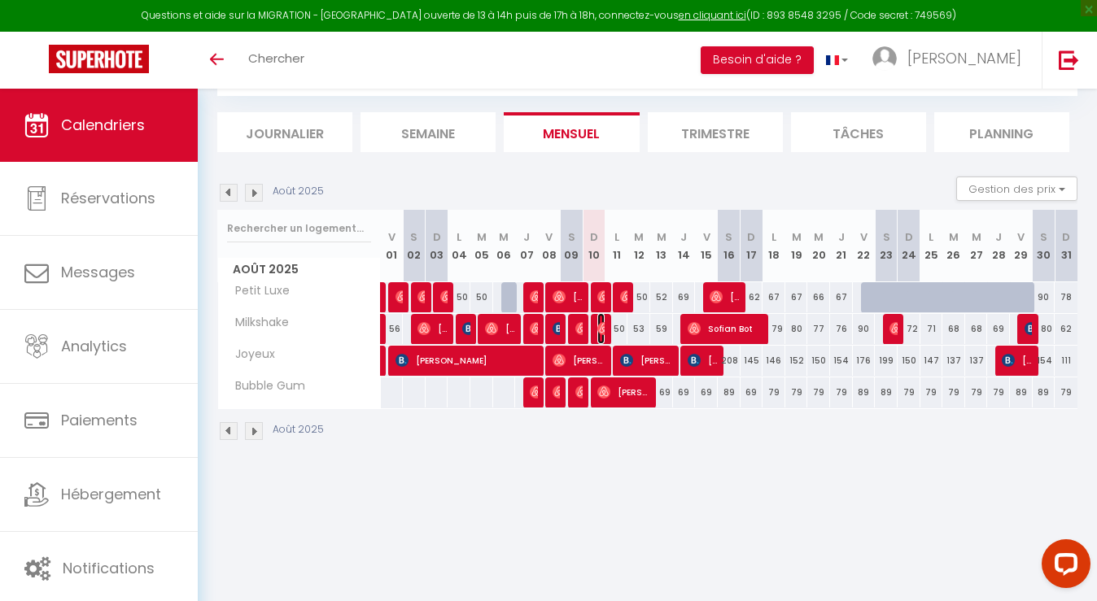
click at [604, 332] on img at bounding box center [603, 328] width 13 height 13
select select "OK"
select select "0"
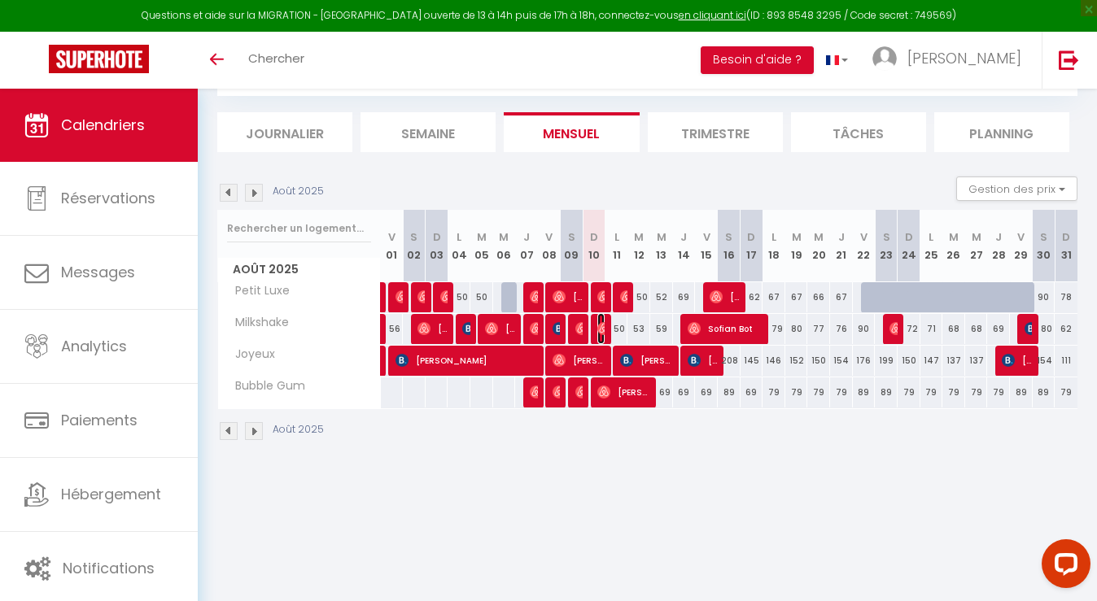
select select "1"
select select
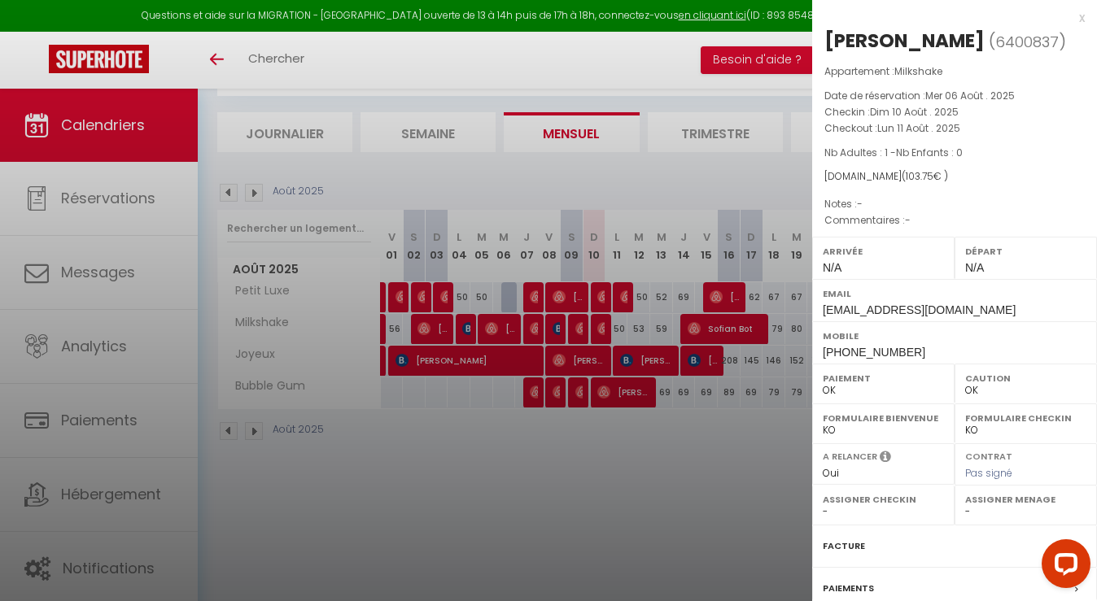
click at [617, 476] on div at bounding box center [548, 300] width 1097 height 601
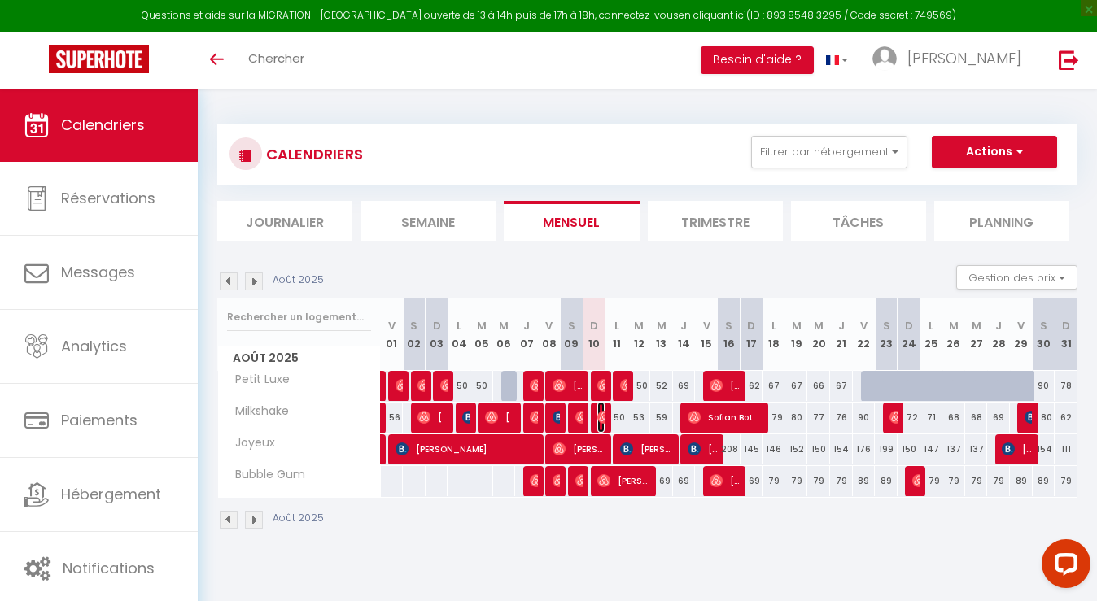
click at [600, 413] on img at bounding box center [603, 417] width 13 height 13
select select "OK"
select select "0"
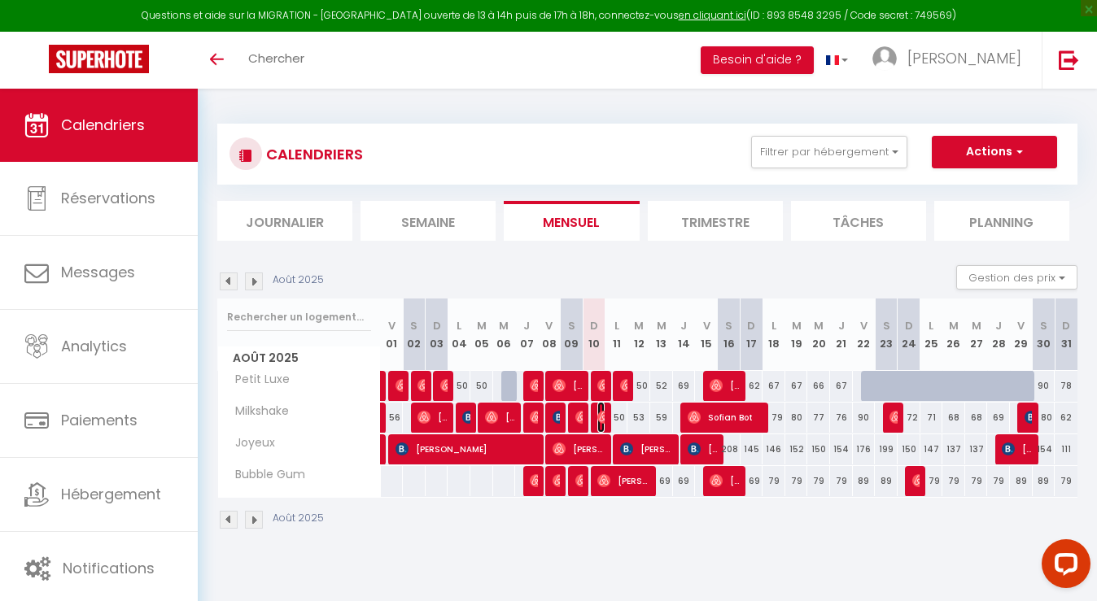
select select "1"
select select
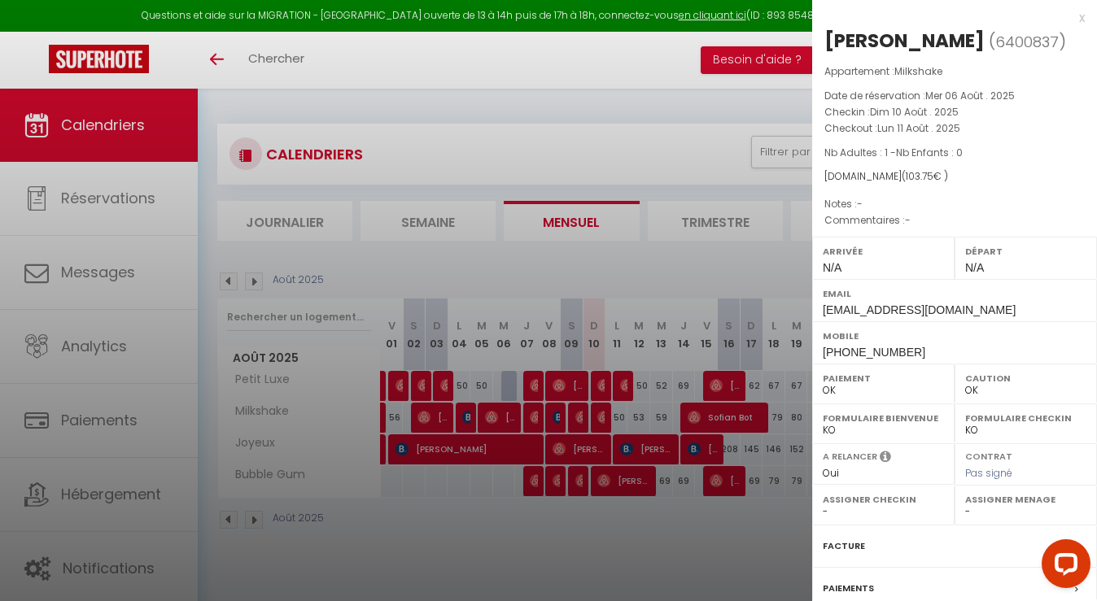
click at [609, 548] on div at bounding box center [548, 300] width 1097 height 601
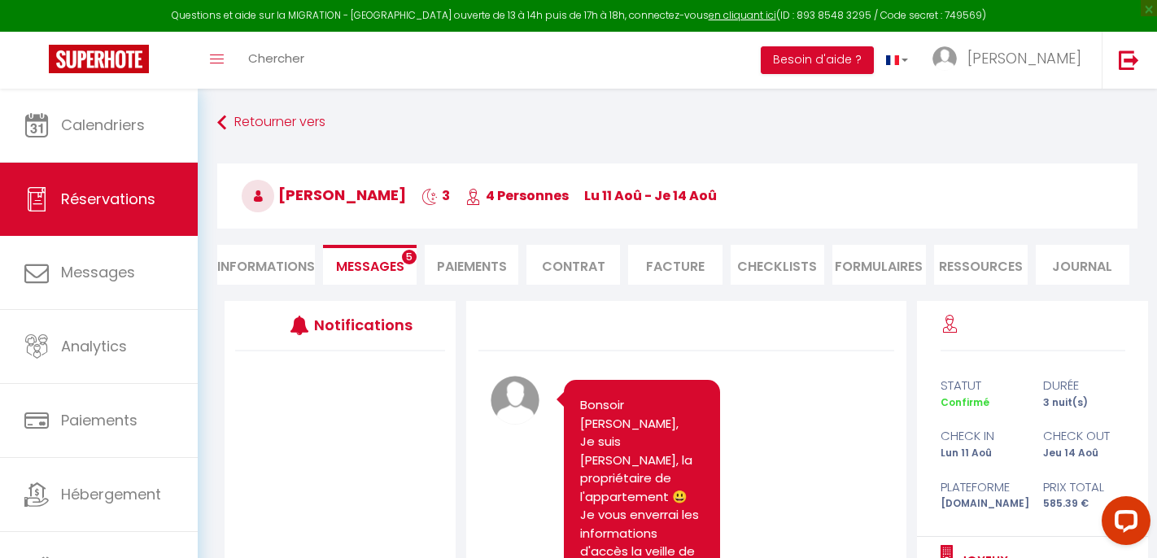
scroll to position [1605, 0]
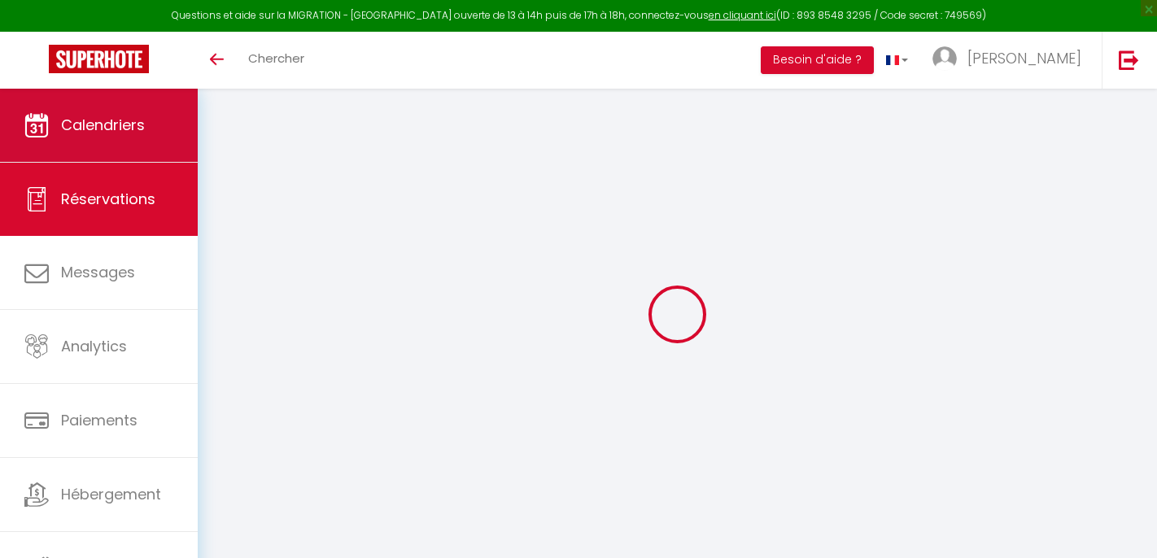
click at [101, 129] on span "Calendriers" at bounding box center [103, 125] width 84 height 20
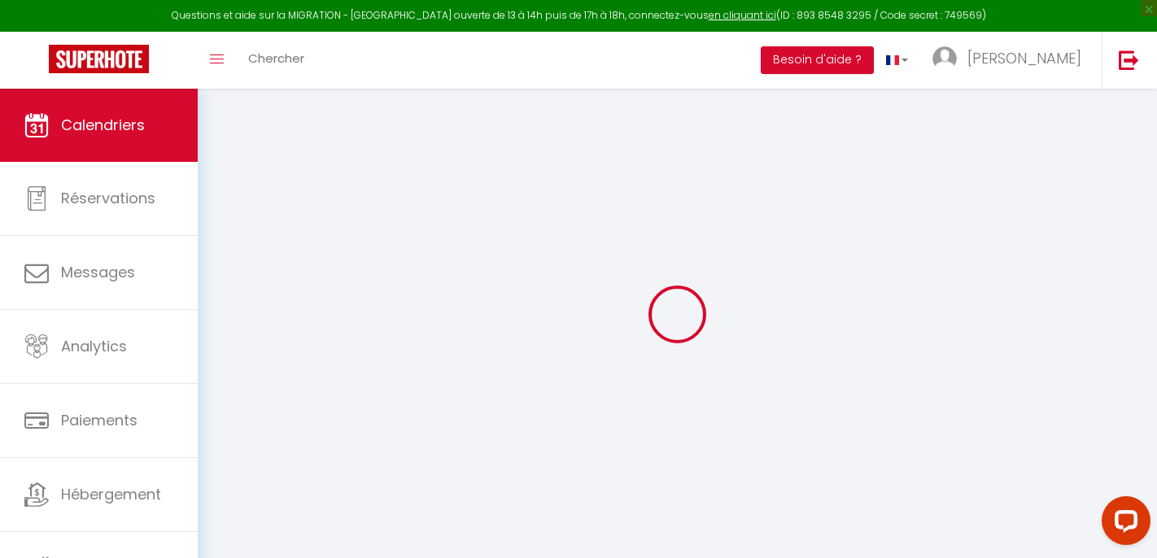
select select
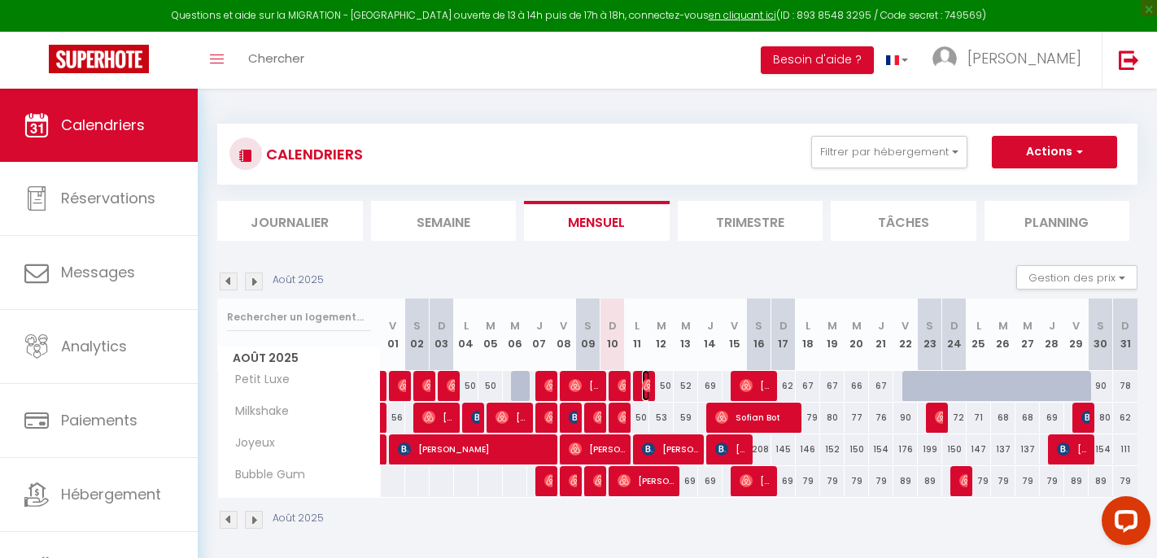
click at [647, 383] on img at bounding box center [648, 385] width 13 height 13
select select "OK"
select select "0"
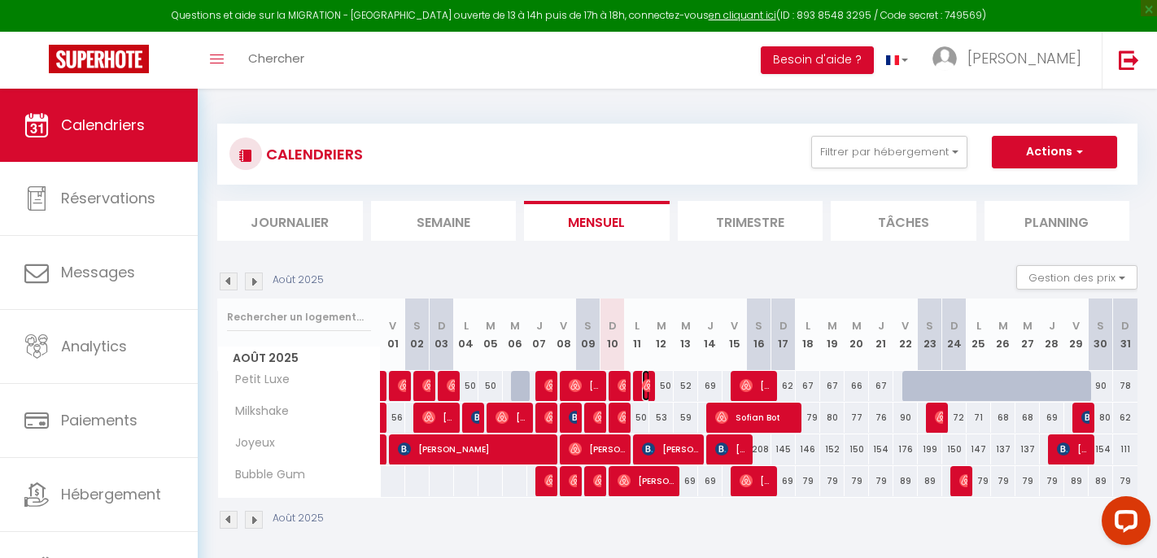
select select "1"
select select
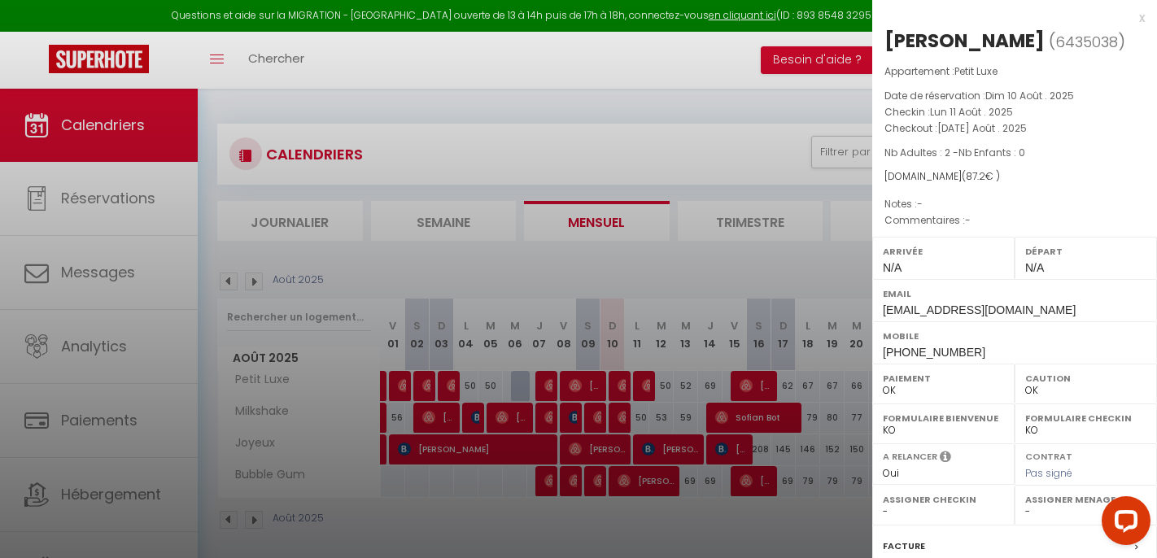
click at [697, 522] on div at bounding box center [578, 279] width 1157 height 558
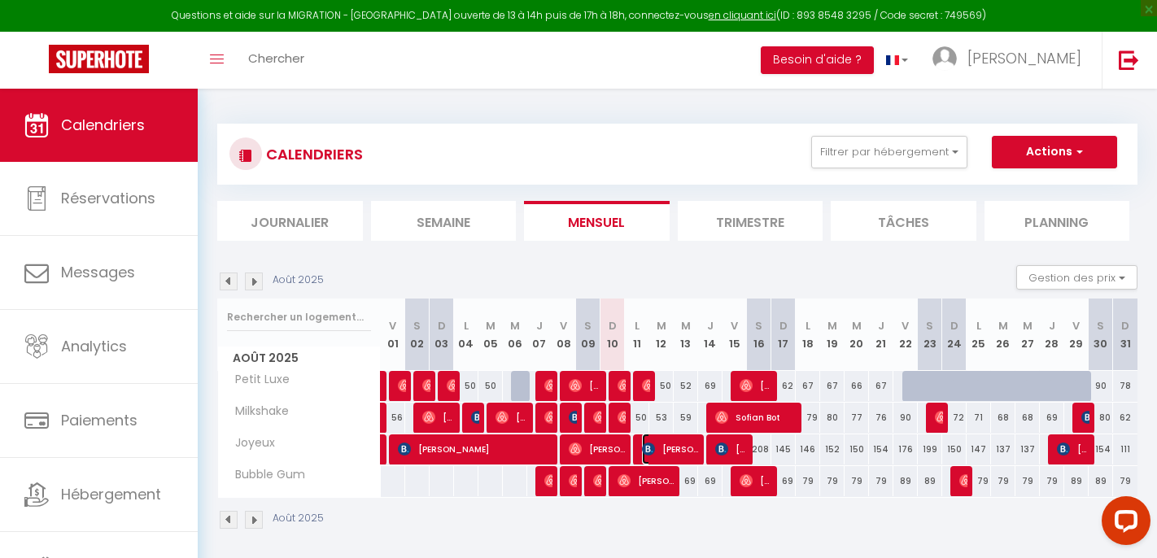
click at [674, 445] on span "[PERSON_NAME]" at bounding box center [670, 449] width 57 height 31
select select "KO"
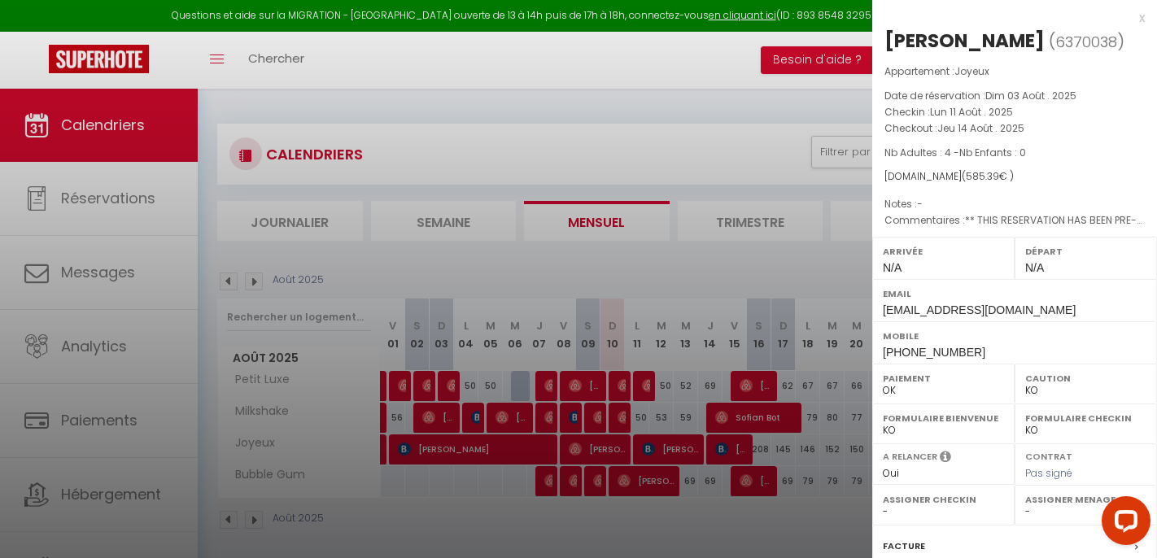
click at [693, 518] on div at bounding box center [578, 279] width 1157 height 558
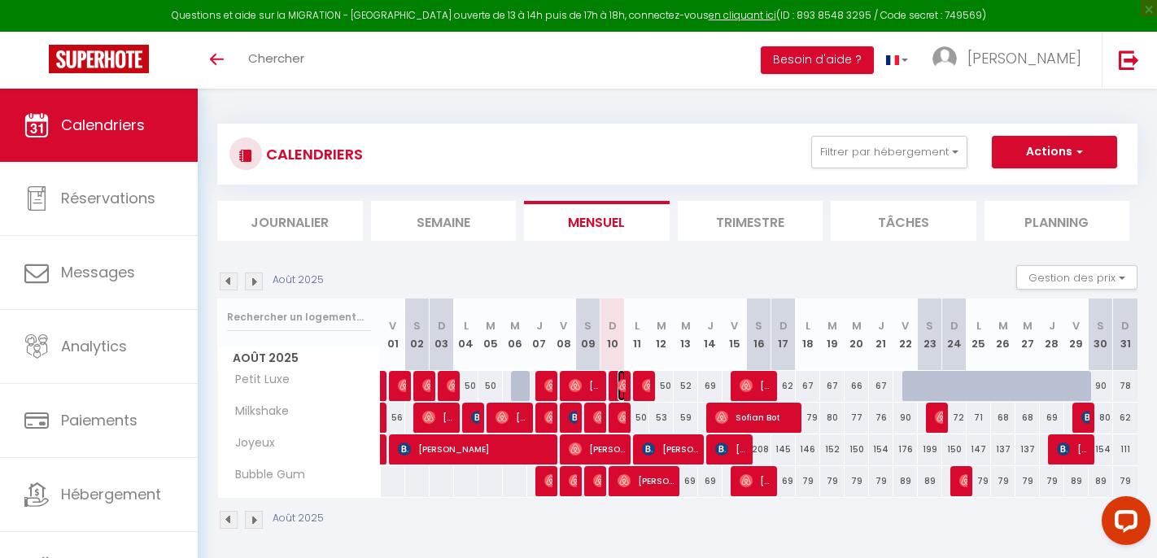
click at [621, 388] on img at bounding box center [624, 385] width 13 height 13
select select "OK"
select select "0"
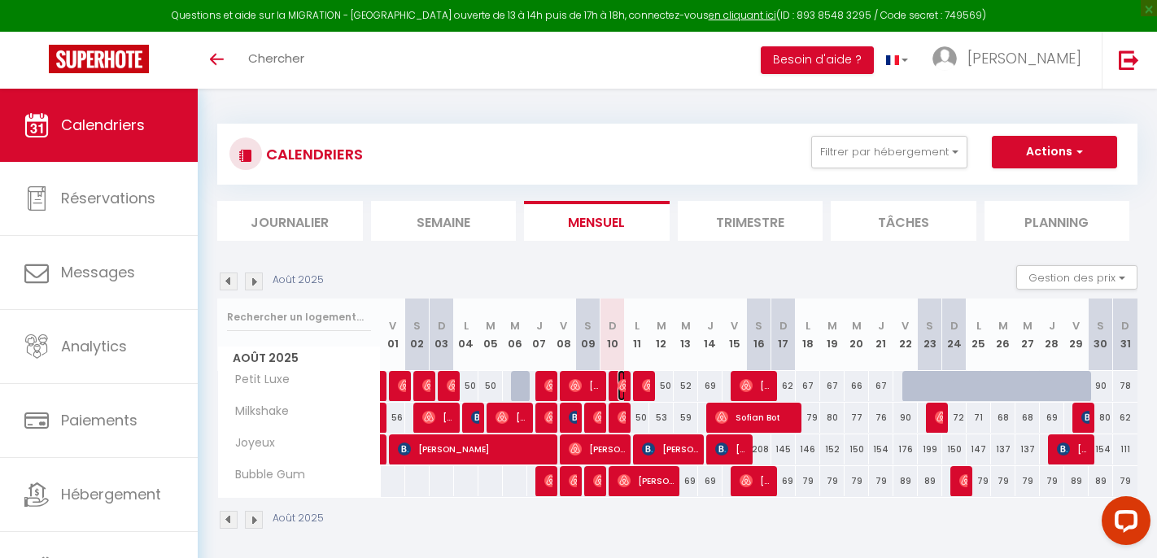
select select "1"
select select
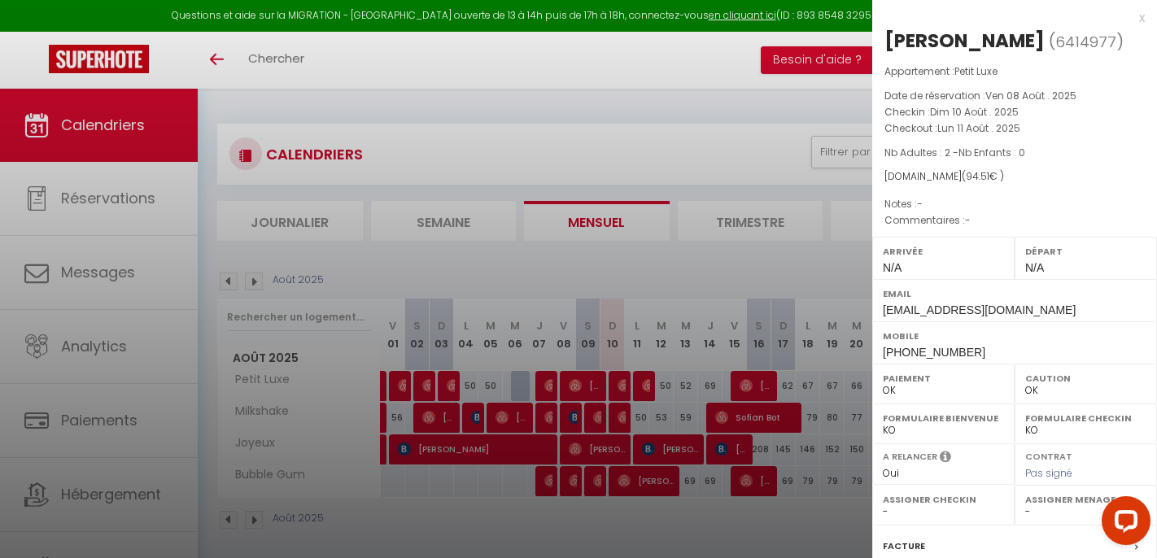
click at [544, 533] on div at bounding box center [578, 279] width 1157 height 558
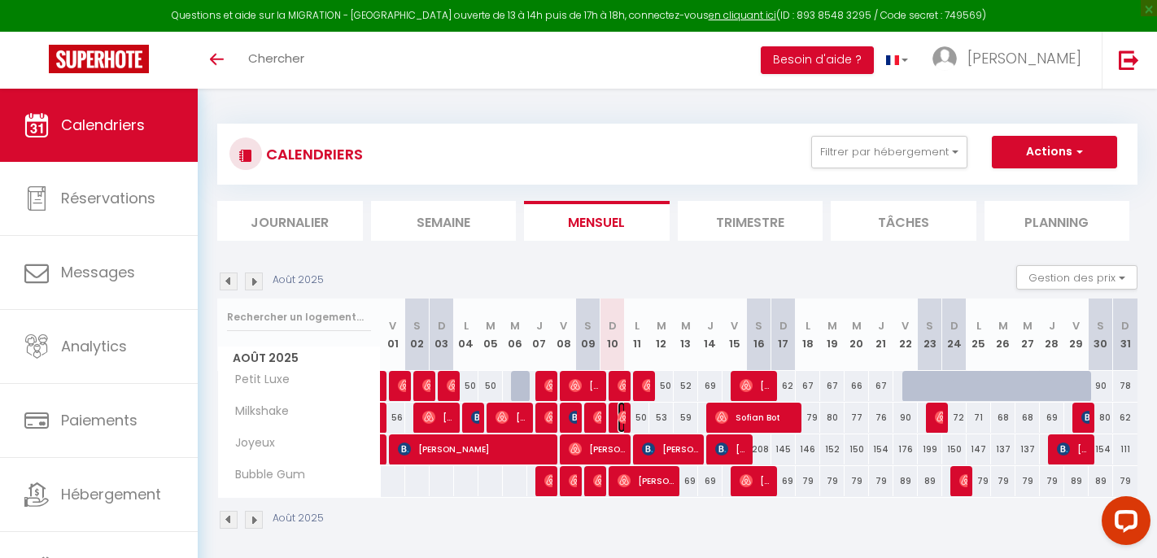
click at [621, 421] on img at bounding box center [624, 417] width 13 height 13
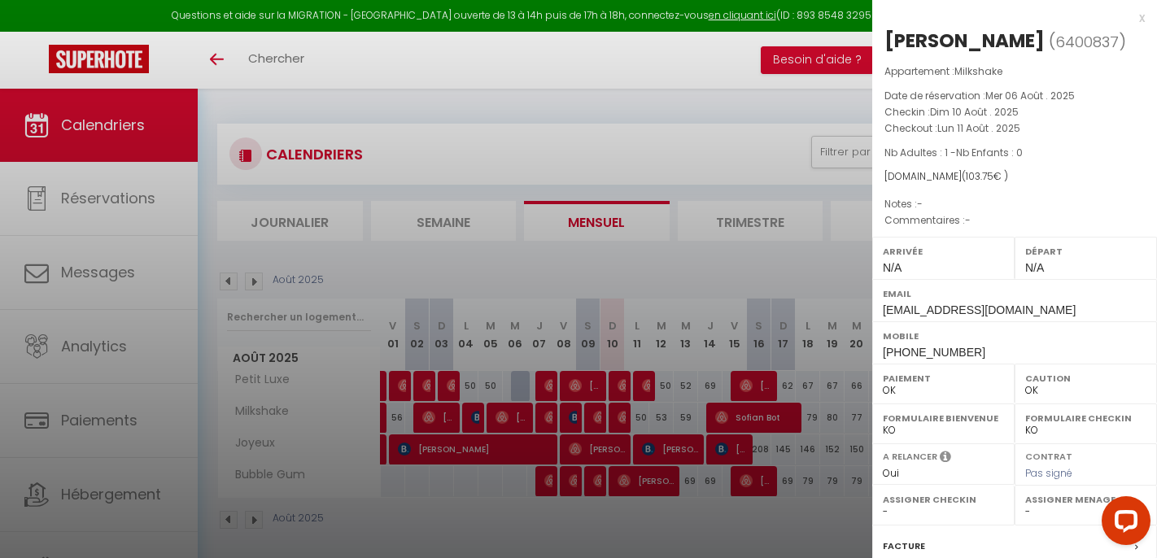
click at [600, 535] on div at bounding box center [578, 279] width 1157 height 558
